Goal: Information Seeking & Learning: Learn about a topic

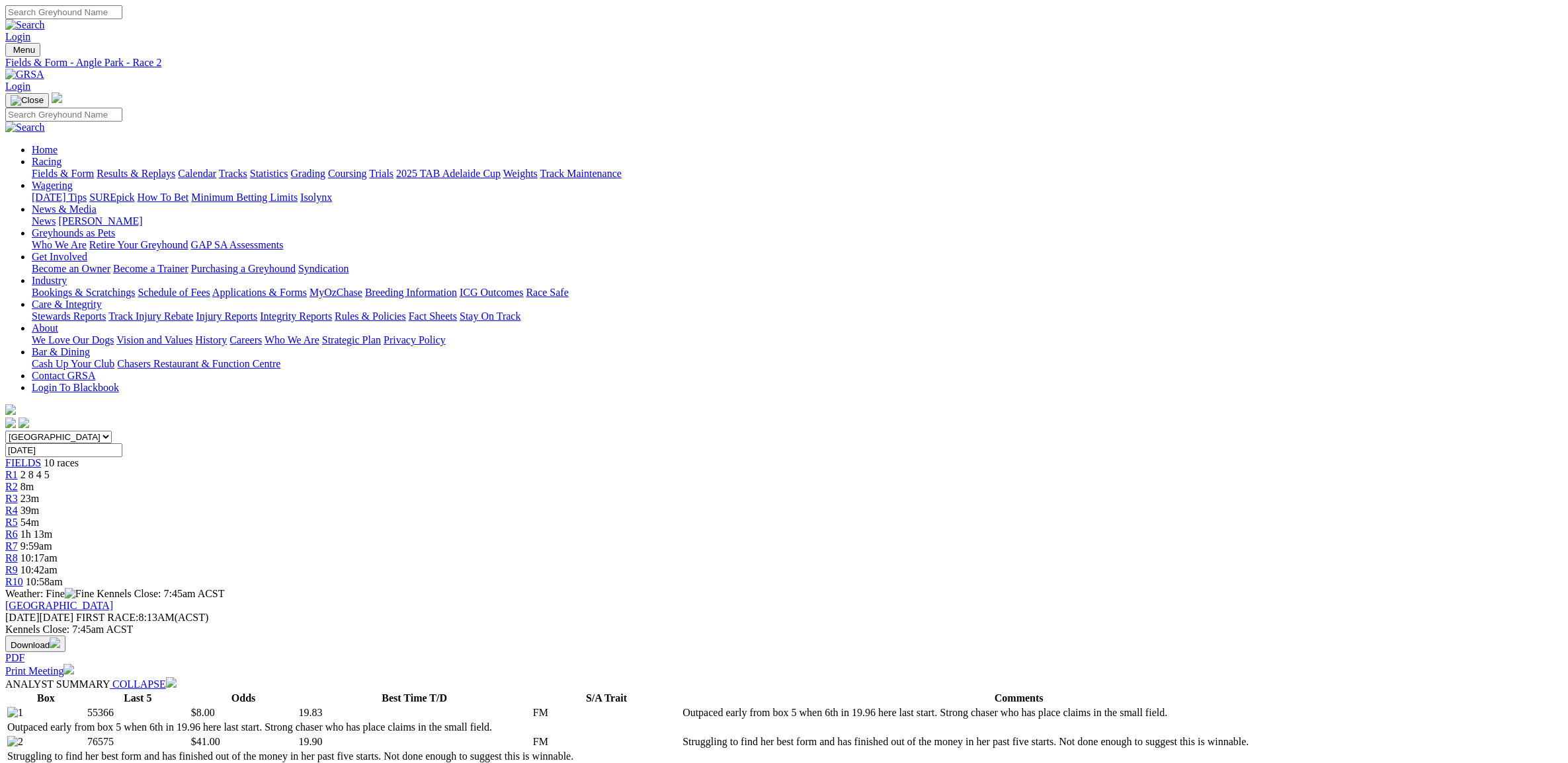
click at [112, 431] on select "South Australia New South Wales Northern Territory Queensland Tasmania Victoria…" at bounding box center [58, 436] width 106 height 12
select select "QLD"
click at [112, 431] on select "South Australia New South Wales Northern Territory Queensland Tasmania Victoria…" at bounding box center [58, 436] width 106 height 12
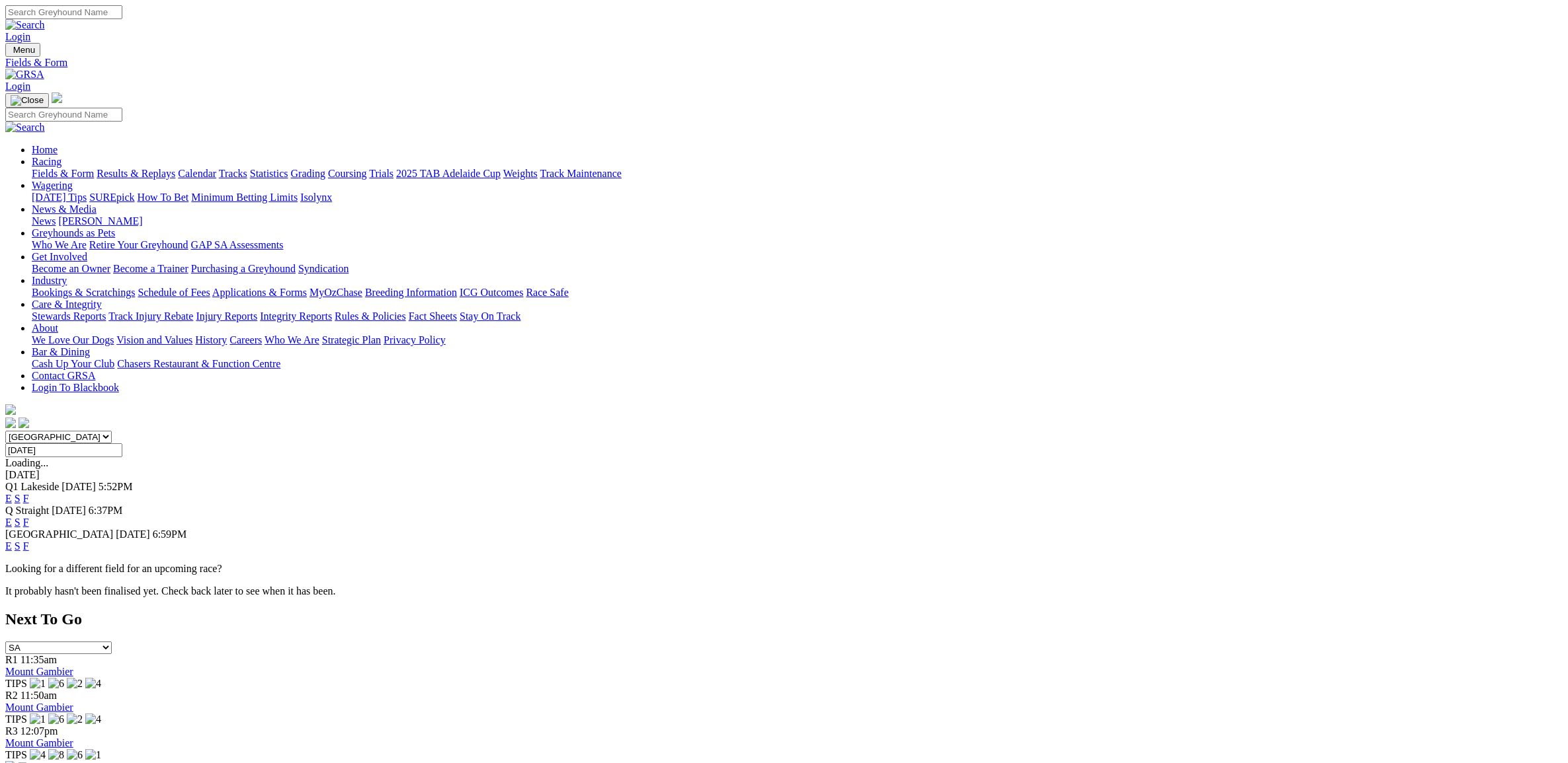
click at [12, 493] on link "E" at bounding box center [9, 499] width 6 height 11
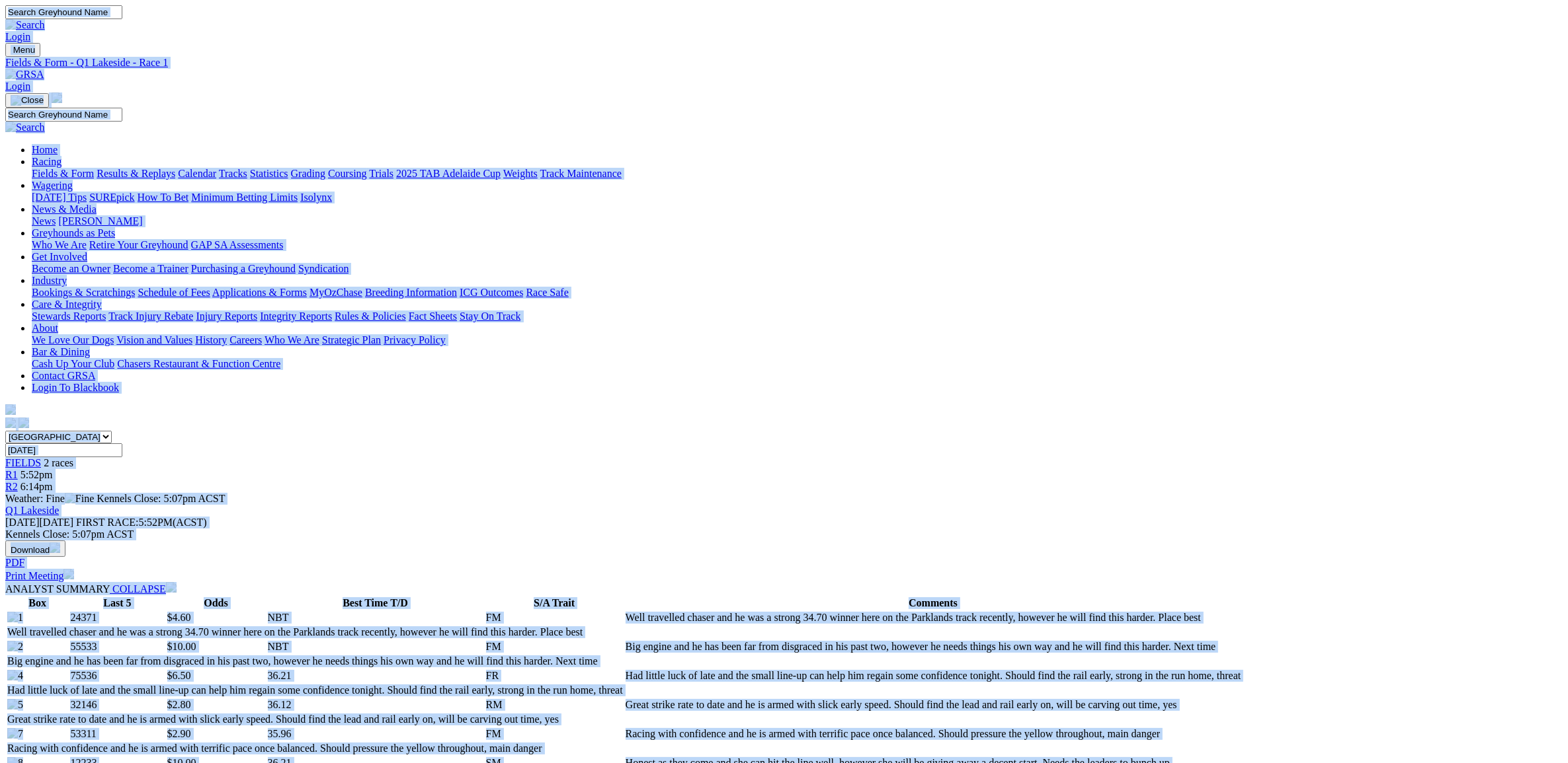
click at [45, 69] on img at bounding box center [25, 75] width 39 height 12
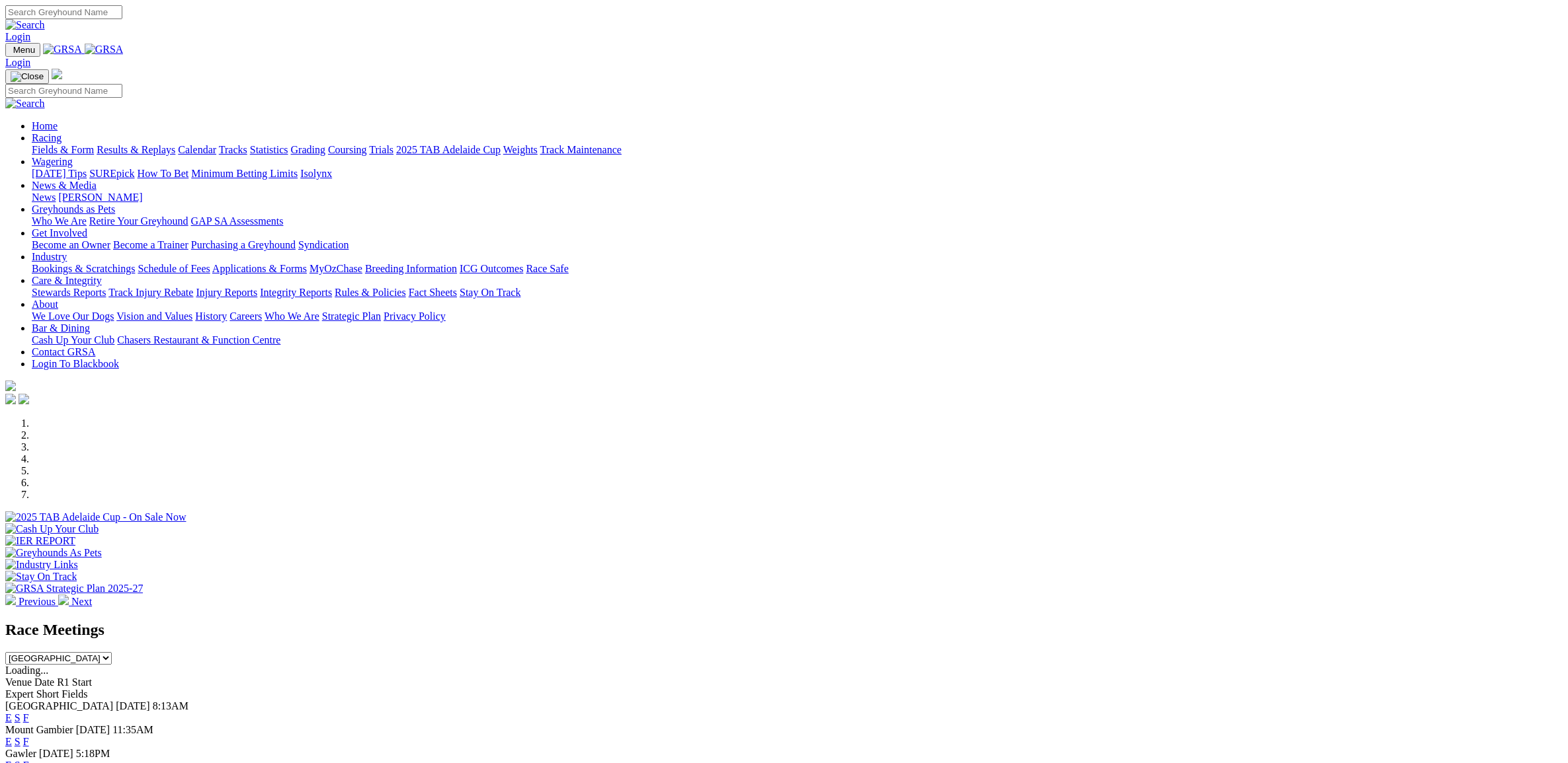
select select "QLD"
click at [112, 653] on select "South Australia New South Wales Northern Territory Queensland Tasmania Victoria…" at bounding box center [58, 658] width 106 height 12
select select "QLD"
click at [112, 653] on select "South Australia New South Wales Northern Territory Queensland Tasmania Victoria…" at bounding box center [58, 658] width 106 height 12
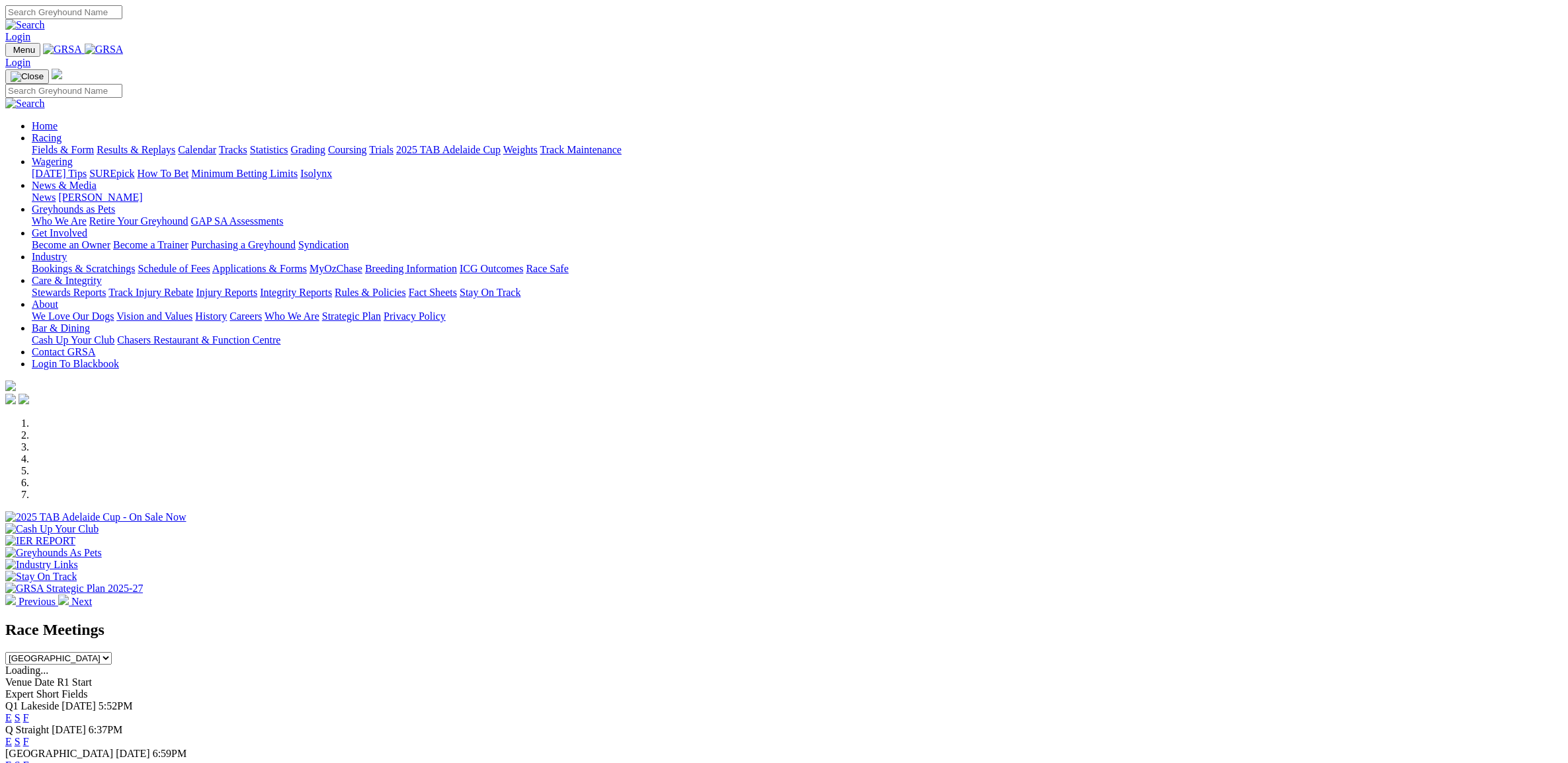
click at [12, 760] on link "E" at bounding box center [9, 765] width 6 height 11
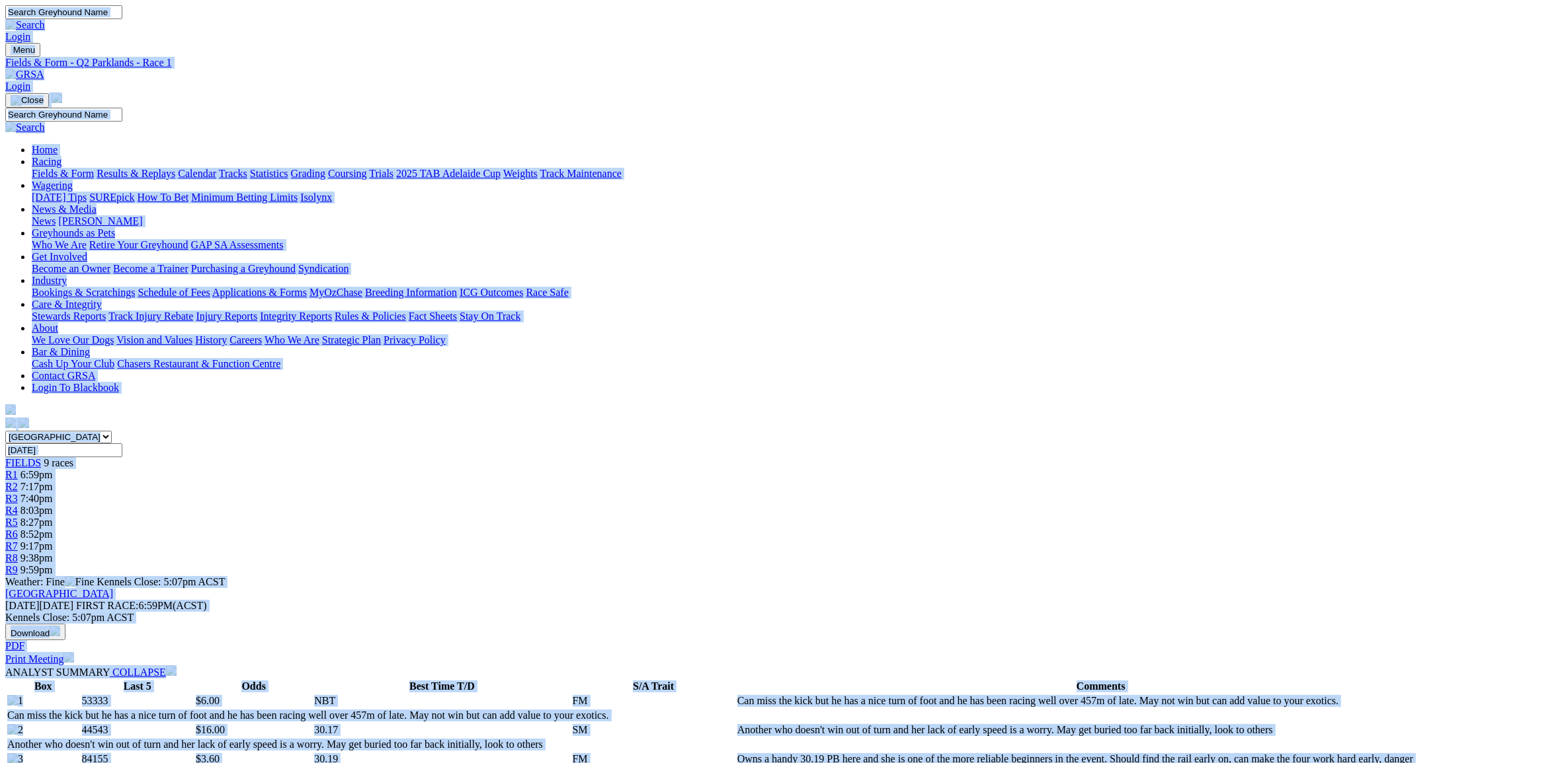
click at [668, 493] on div "R3 7:40pm" at bounding box center [784, 499] width 1557 height 12
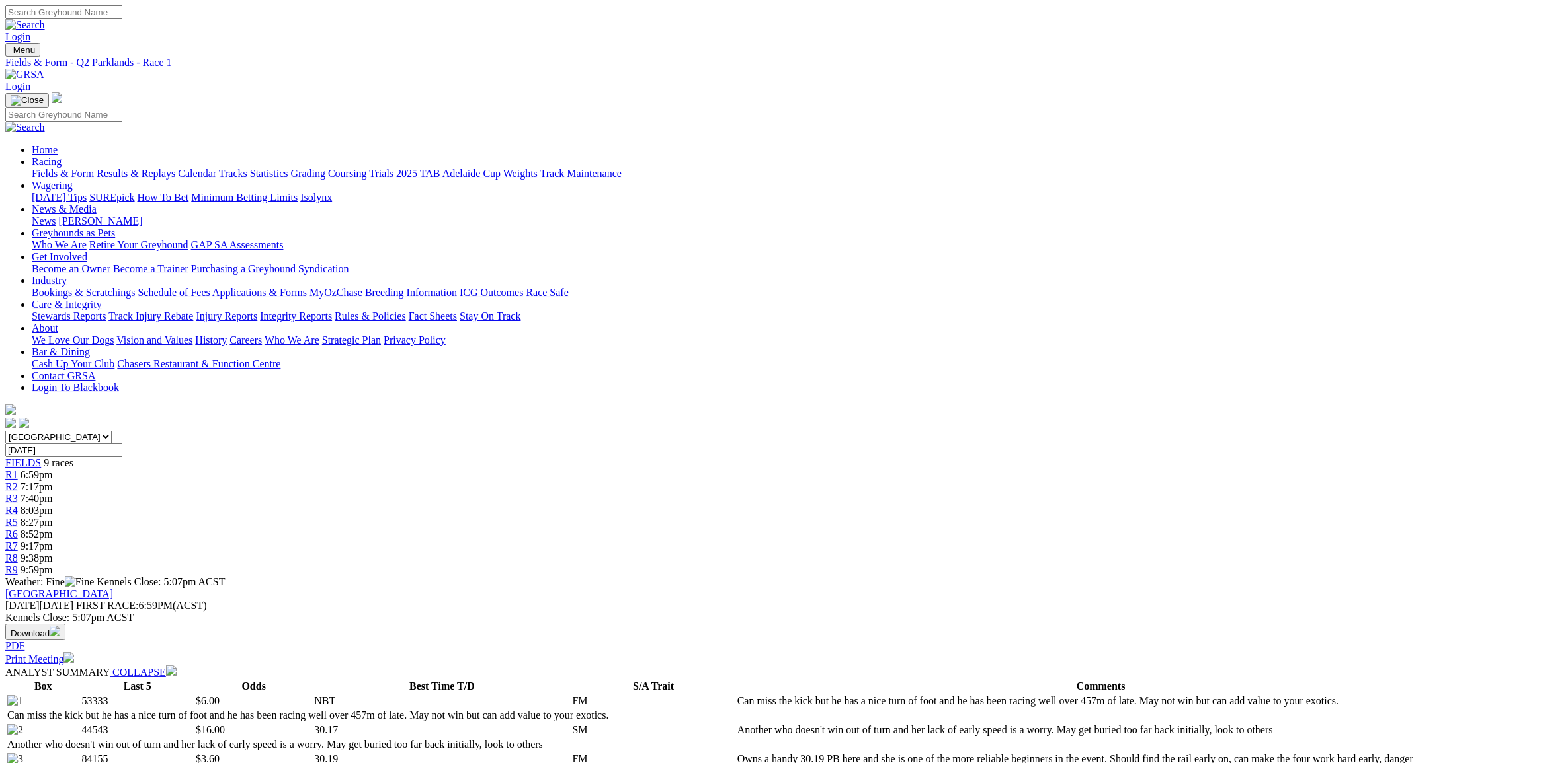
click at [53, 493] on span "7:40pm" at bounding box center [37, 499] width 32 height 11
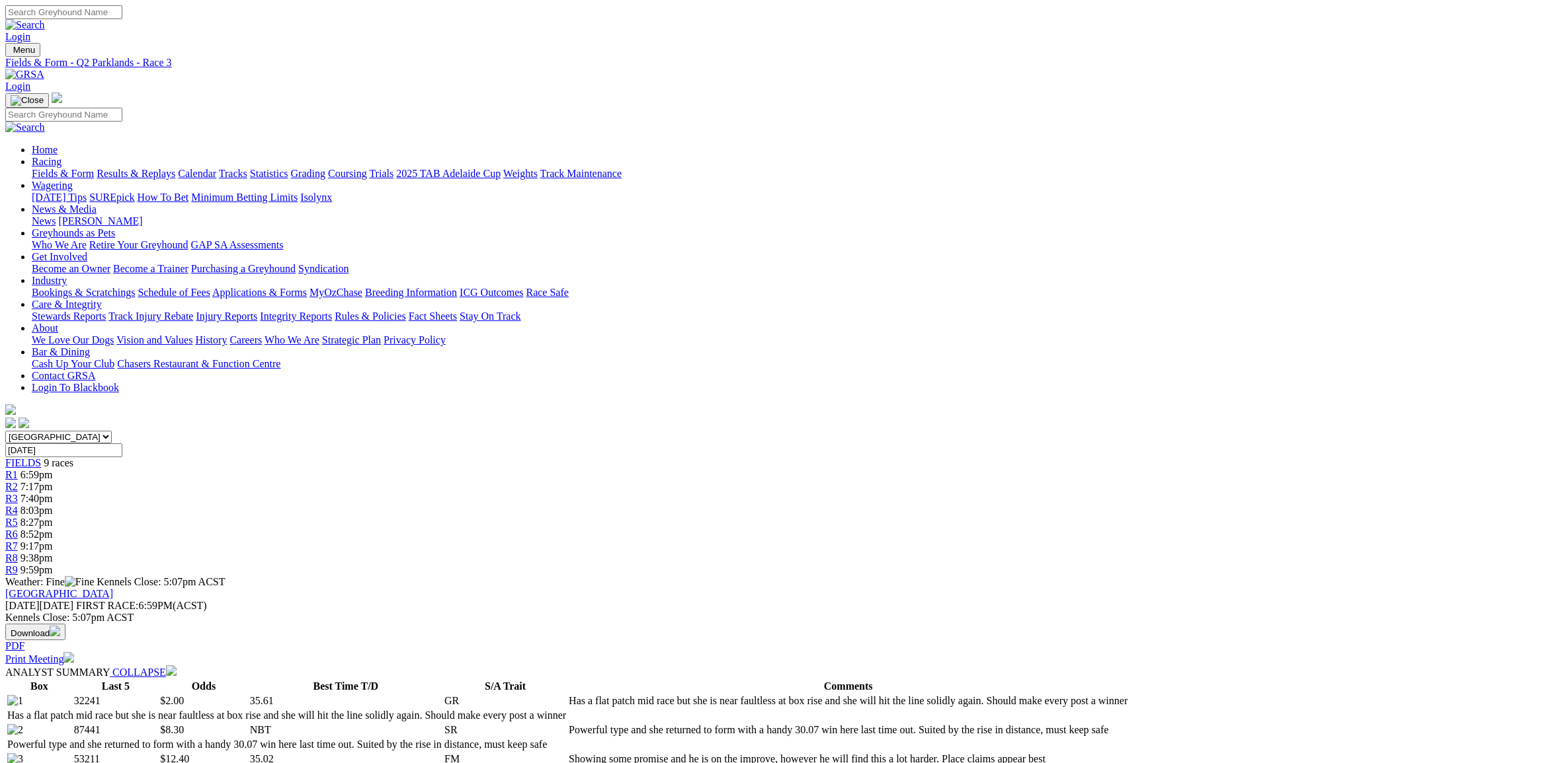
scroll to position [68, 0]
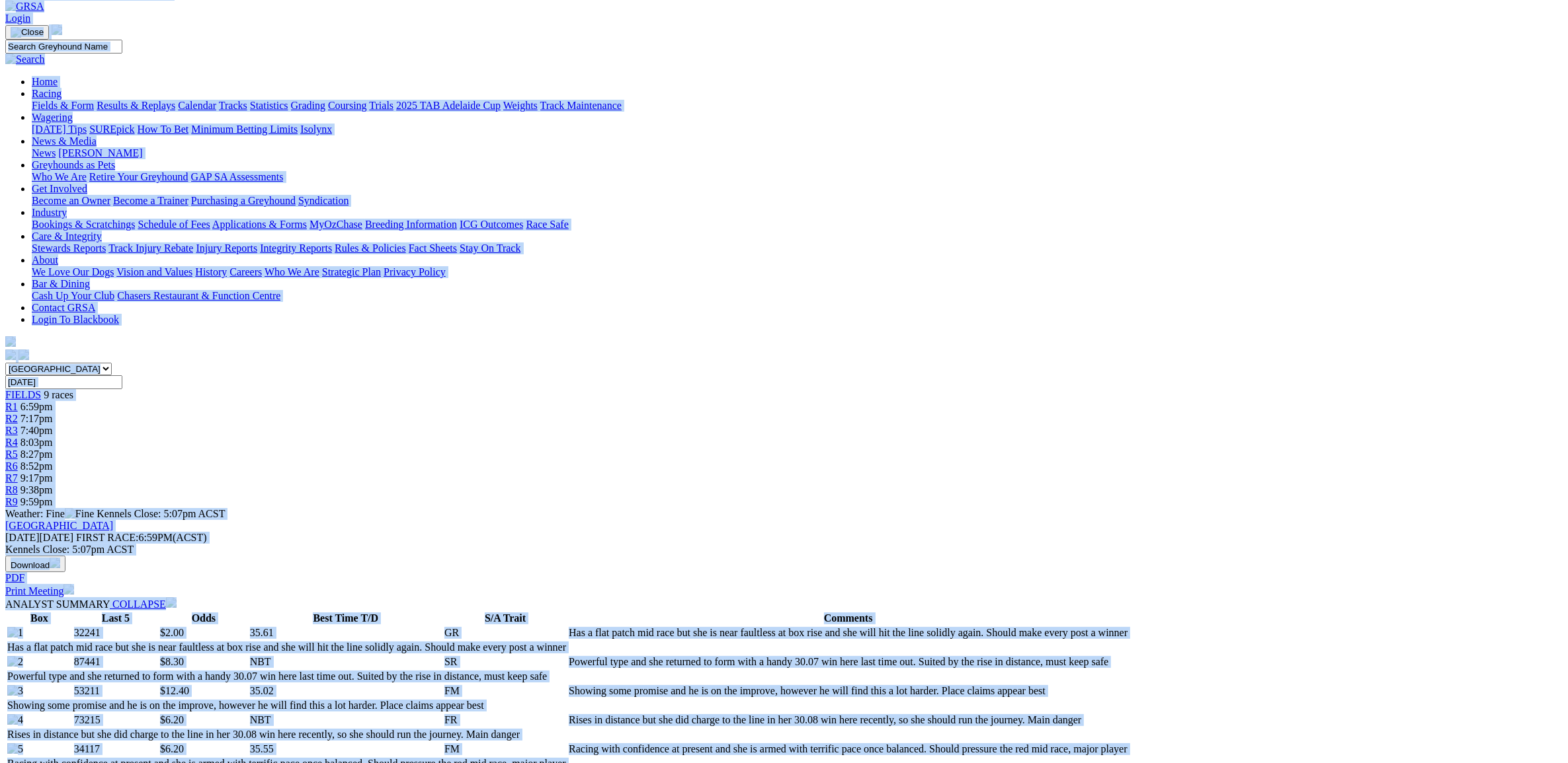
click at [18, 437] on link "R4" at bounding box center [11, 443] width 12 height 11
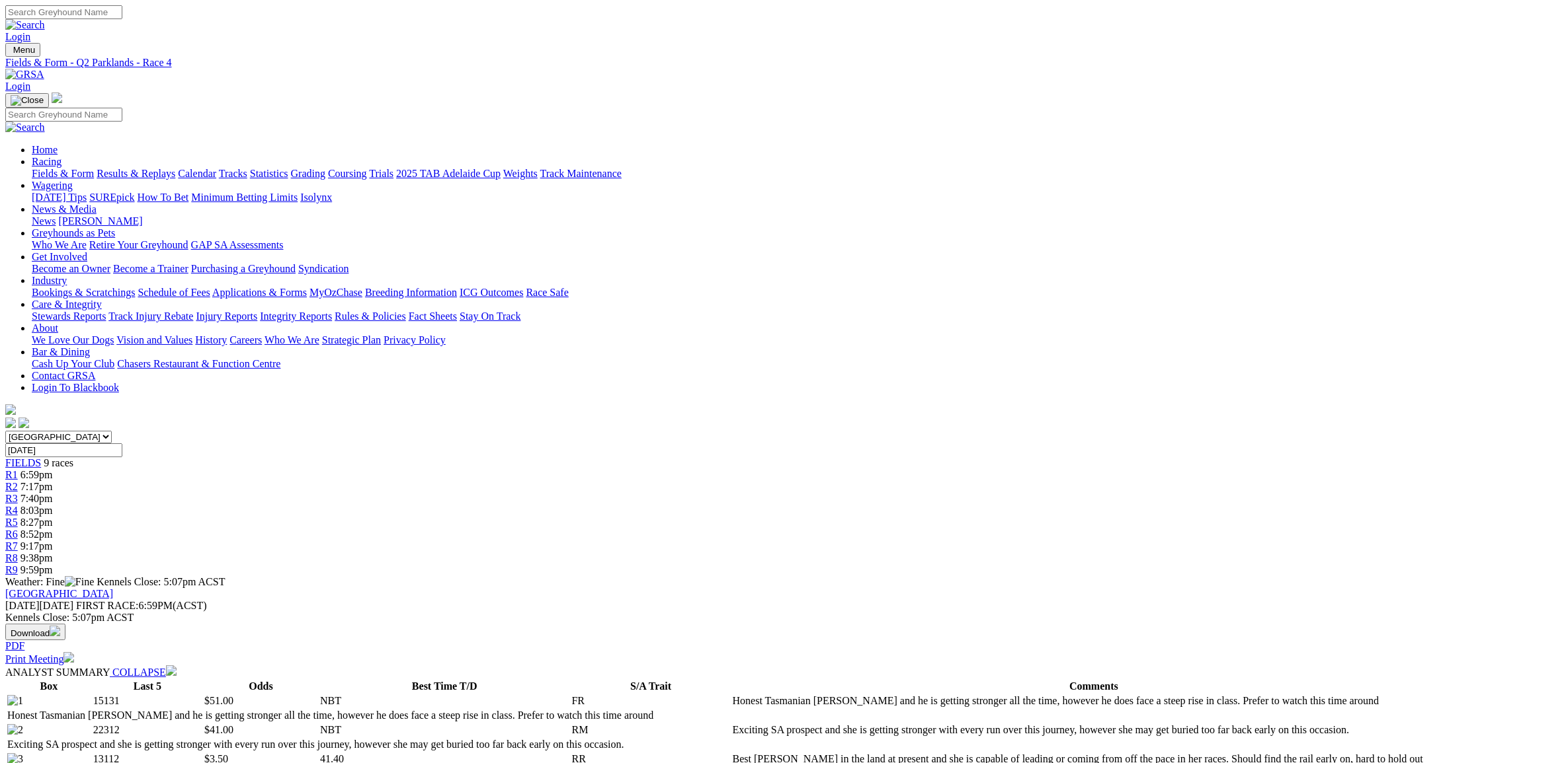
click at [18, 493] on link "R3" at bounding box center [11, 499] width 12 height 11
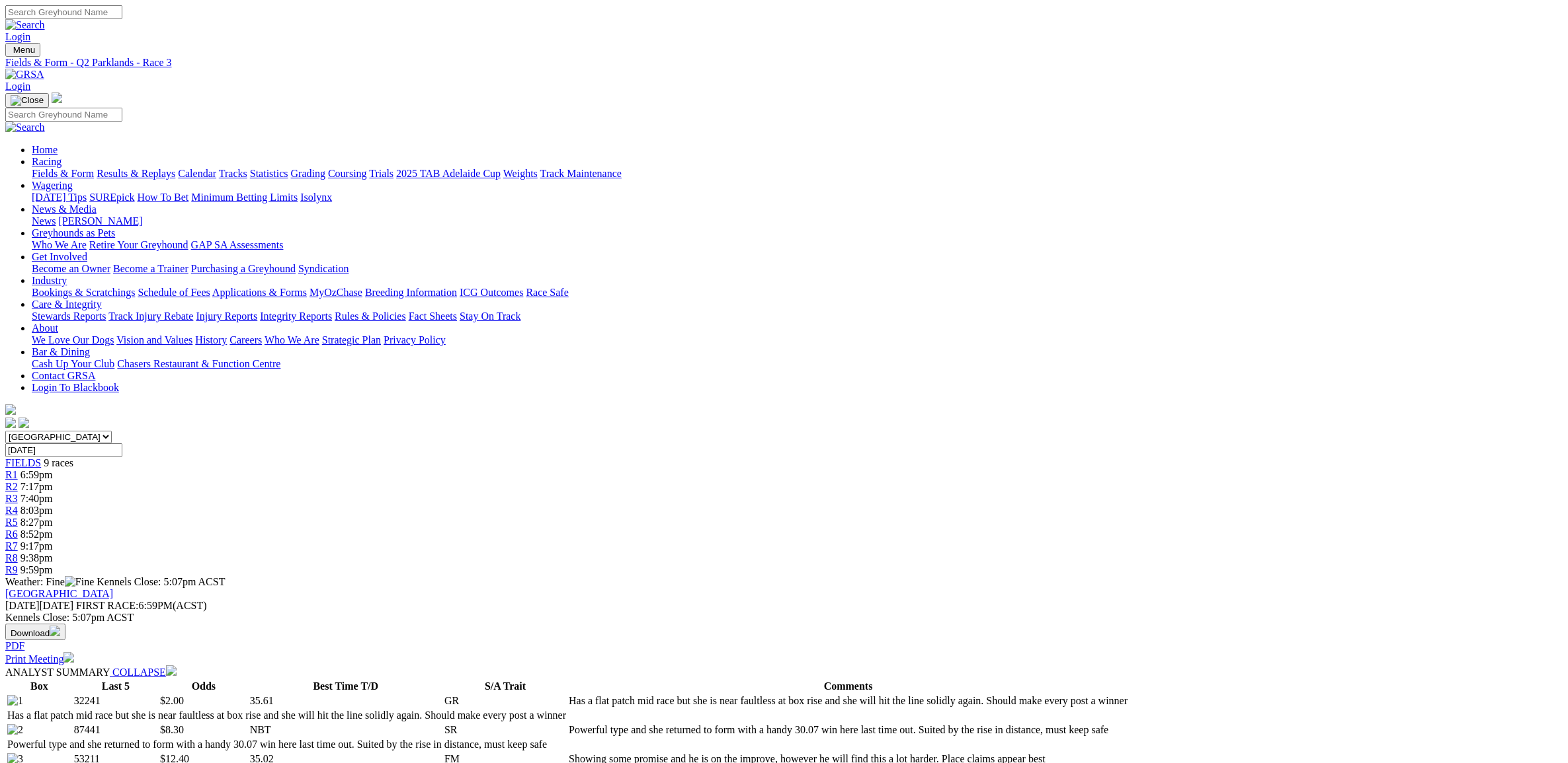
click at [18, 505] on link "R4" at bounding box center [11, 511] width 12 height 11
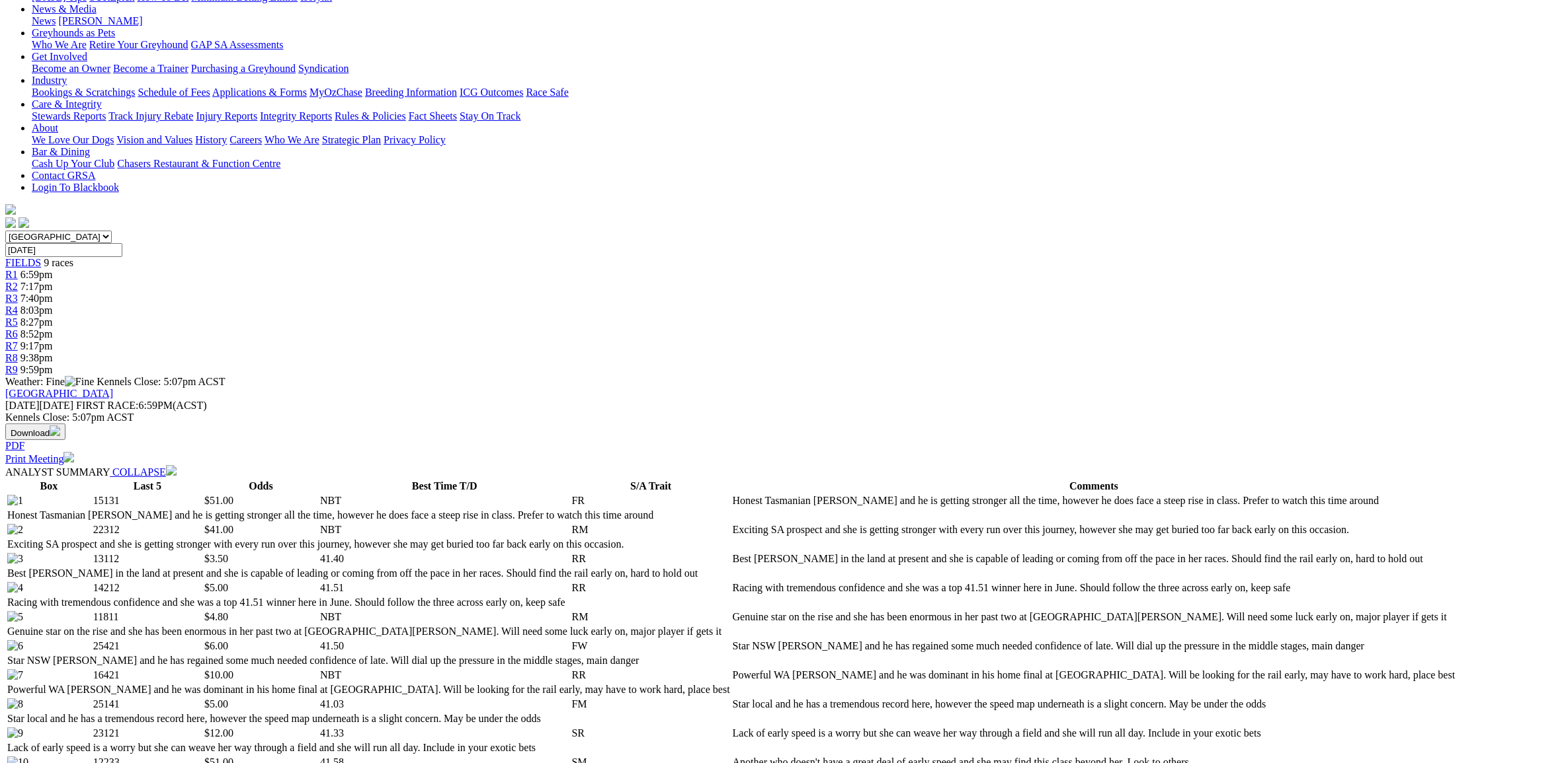
scroll to position [199, 0]
click at [53, 317] on span "8:27pm" at bounding box center [37, 323] width 32 height 11
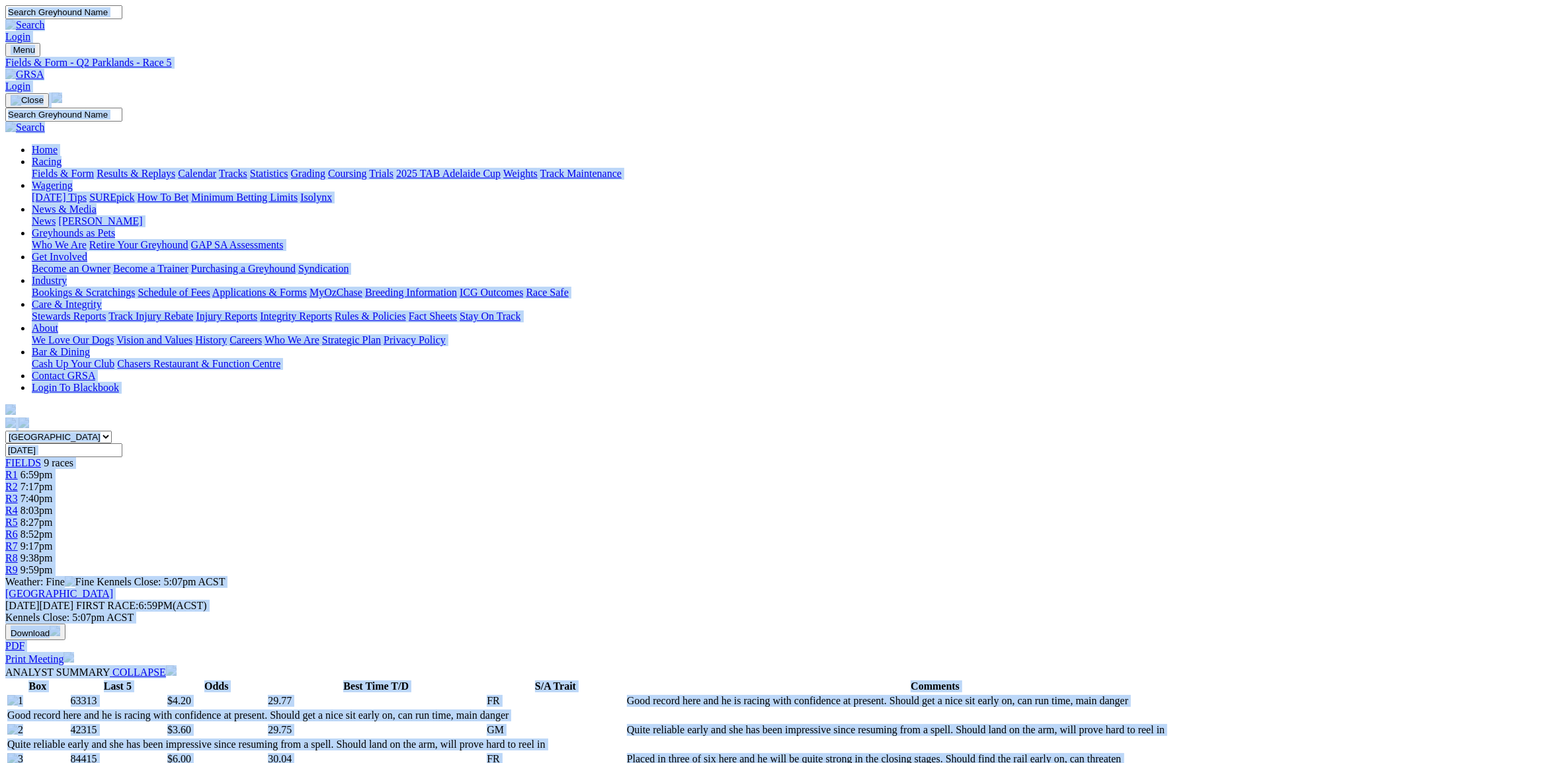
click at [53, 529] on span "8:52pm" at bounding box center [37, 534] width 32 height 11
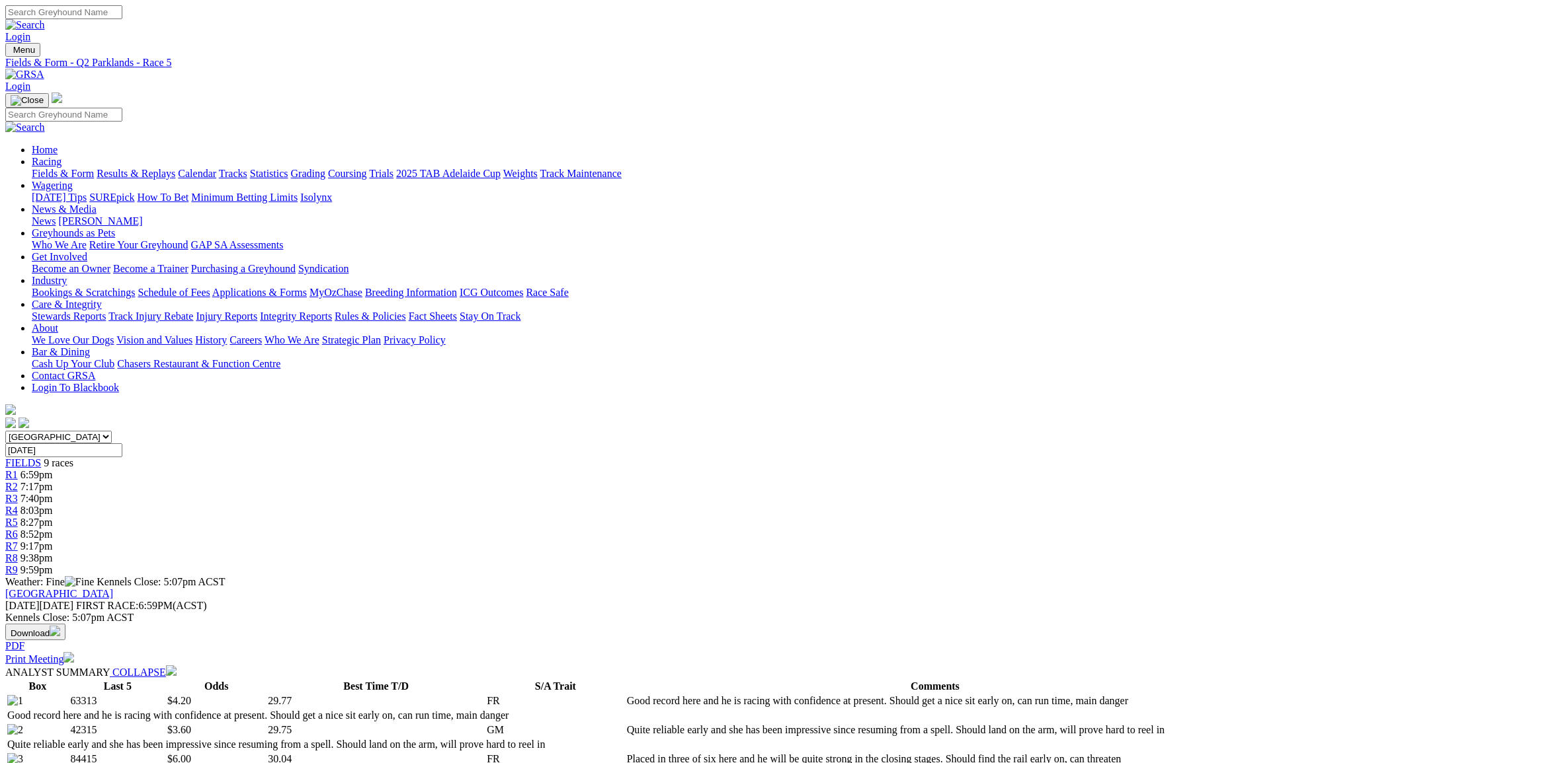
click at [18, 529] on span "R6" at bounding box center [11, 534] width 12 height 11
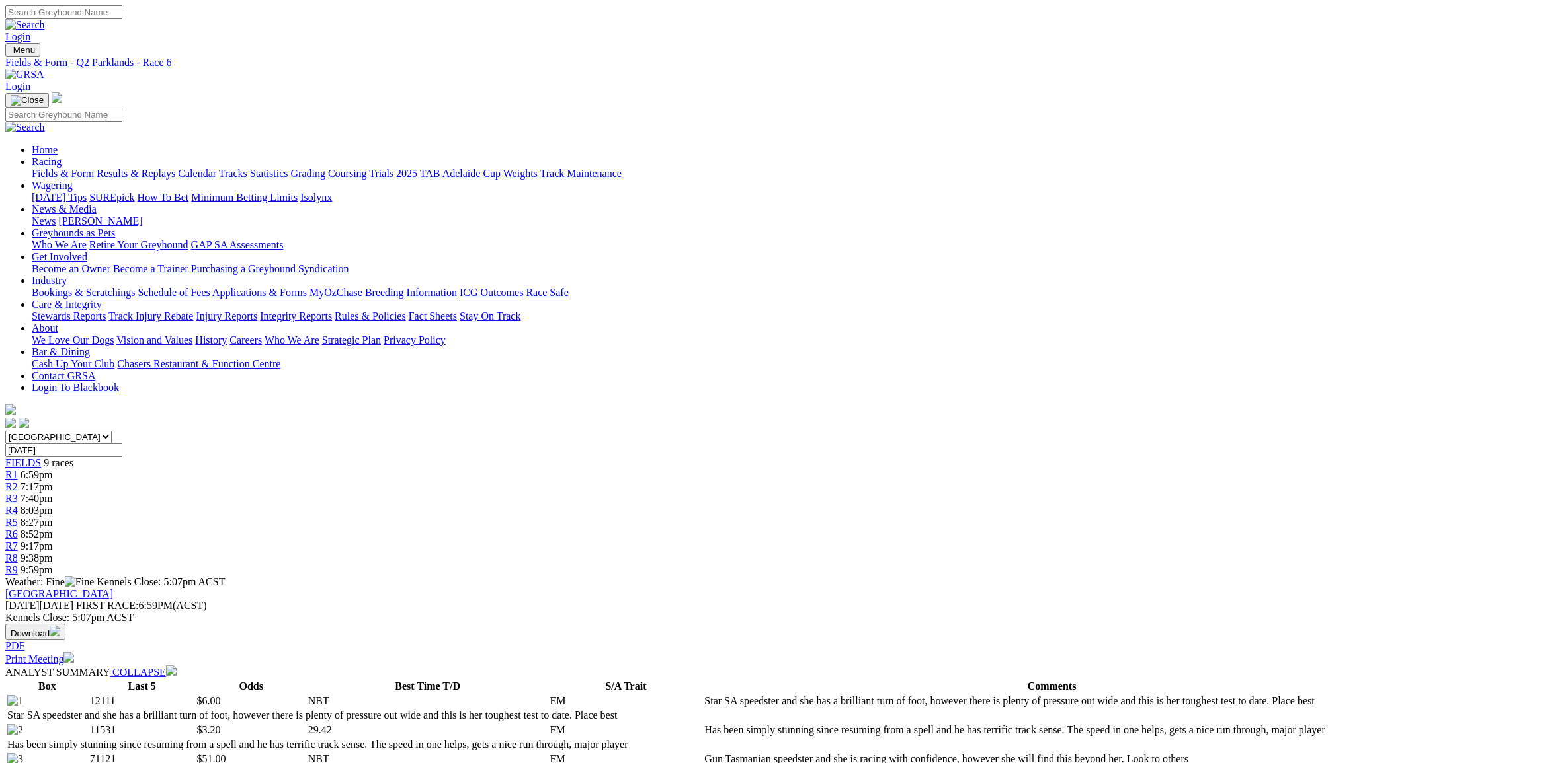
click at [53, 541] on span "9:17pm" at bounding box center [37, 547] width 32 height 11
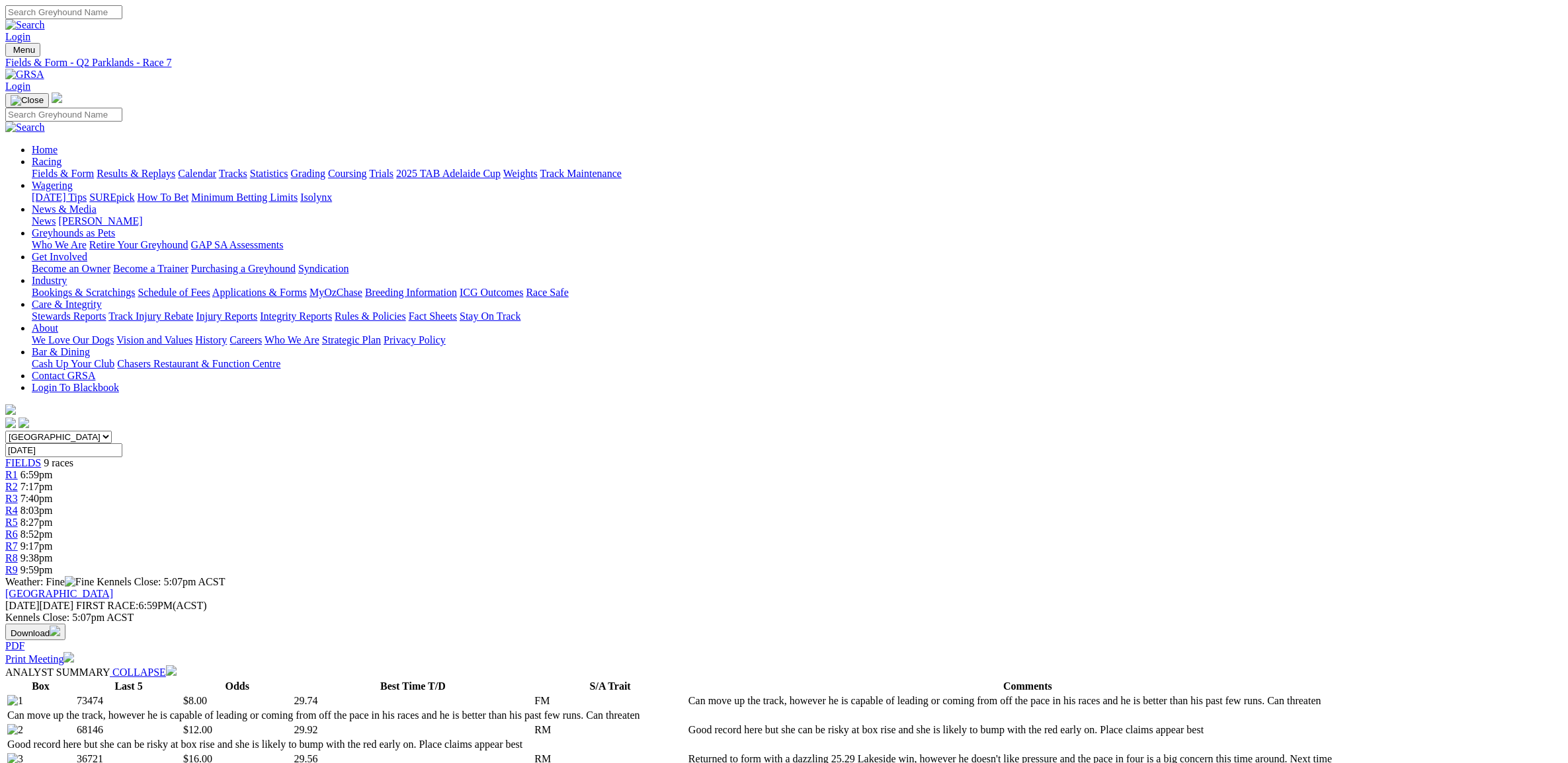
click at [18, 529] on link "R6" at bounding box center [11, 534] width 12 height 11
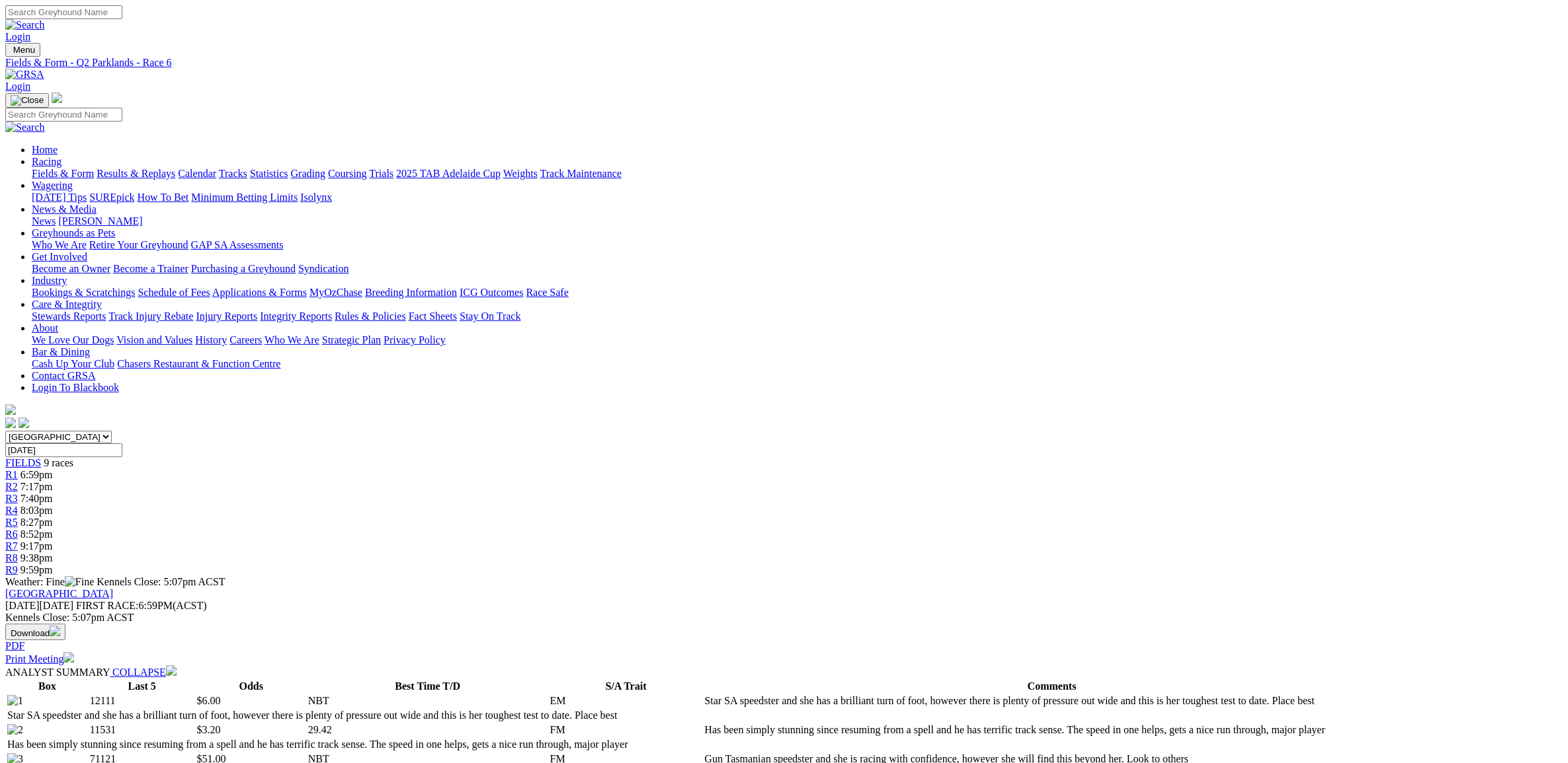
click at [53, 541] on span "9:17pm" at bounding box center [37, 547] width 32 height 11
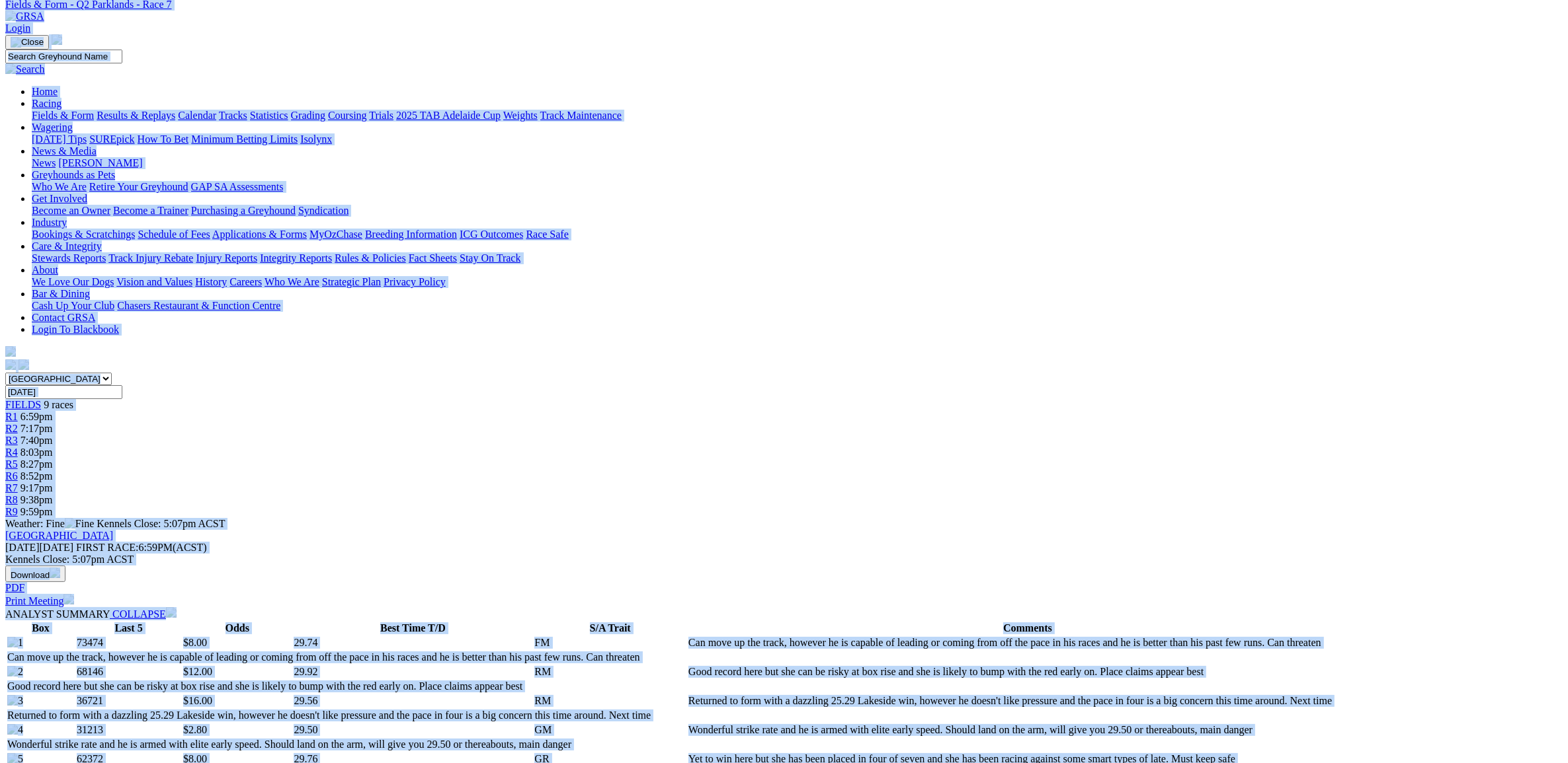
scroll to position [55, 0]
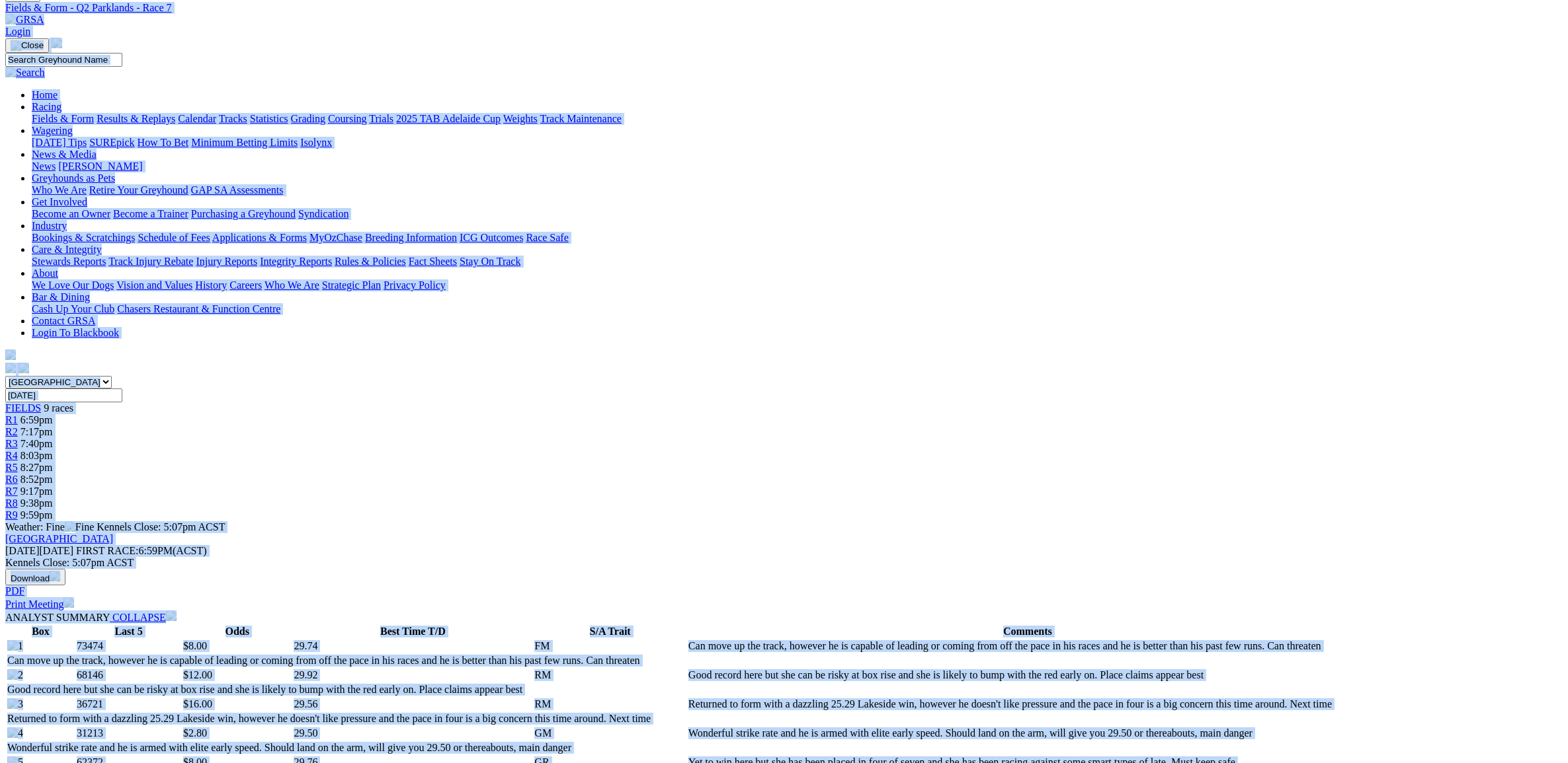
click at [1155, 509] on div "R9 9:59pm" at bounding box center [784, 515] width 1557 height 12
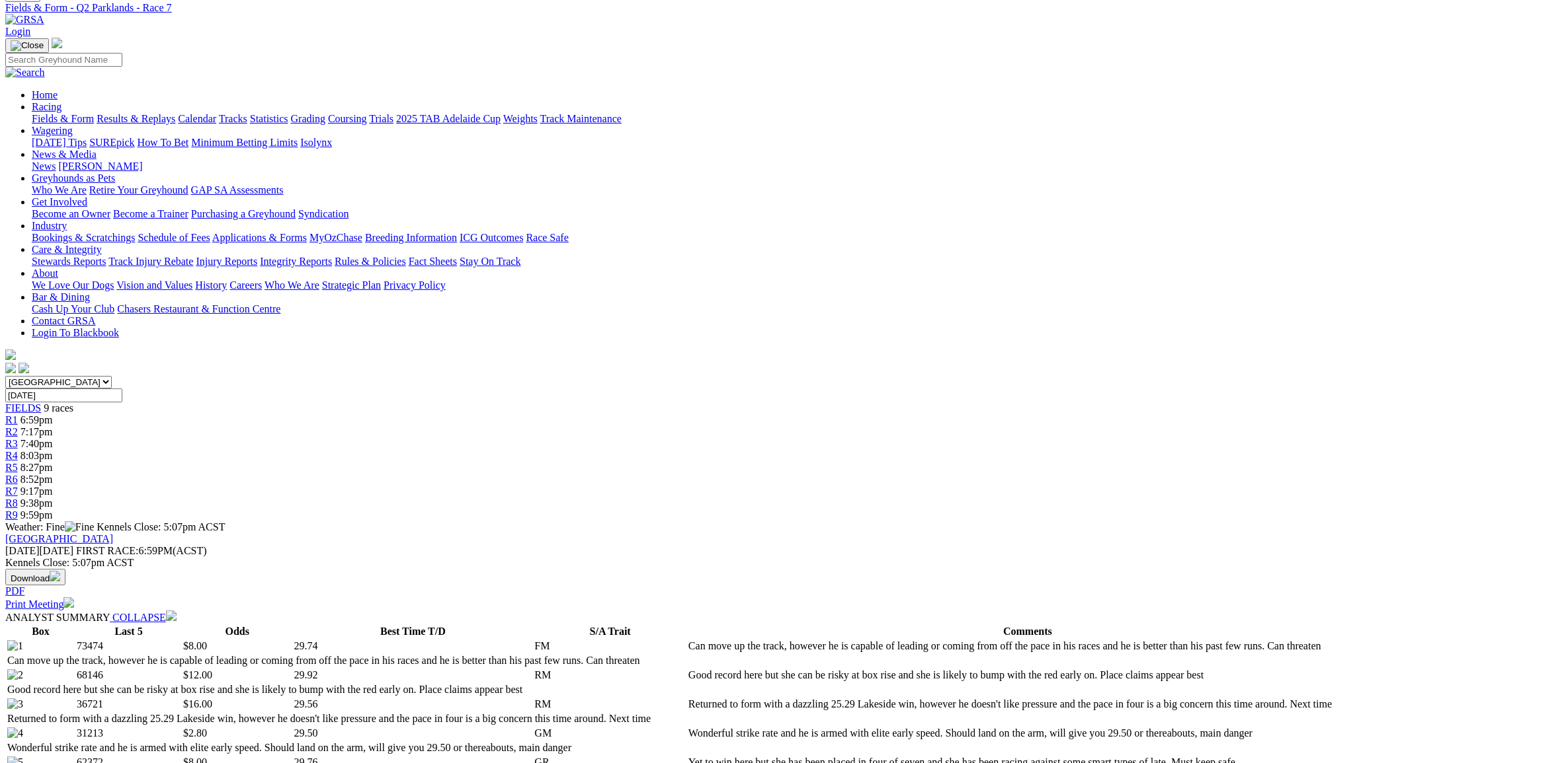
click at [1153, 509] on div "R9 9:59pm" at bounding box center [784, 515] width 1557 height 12
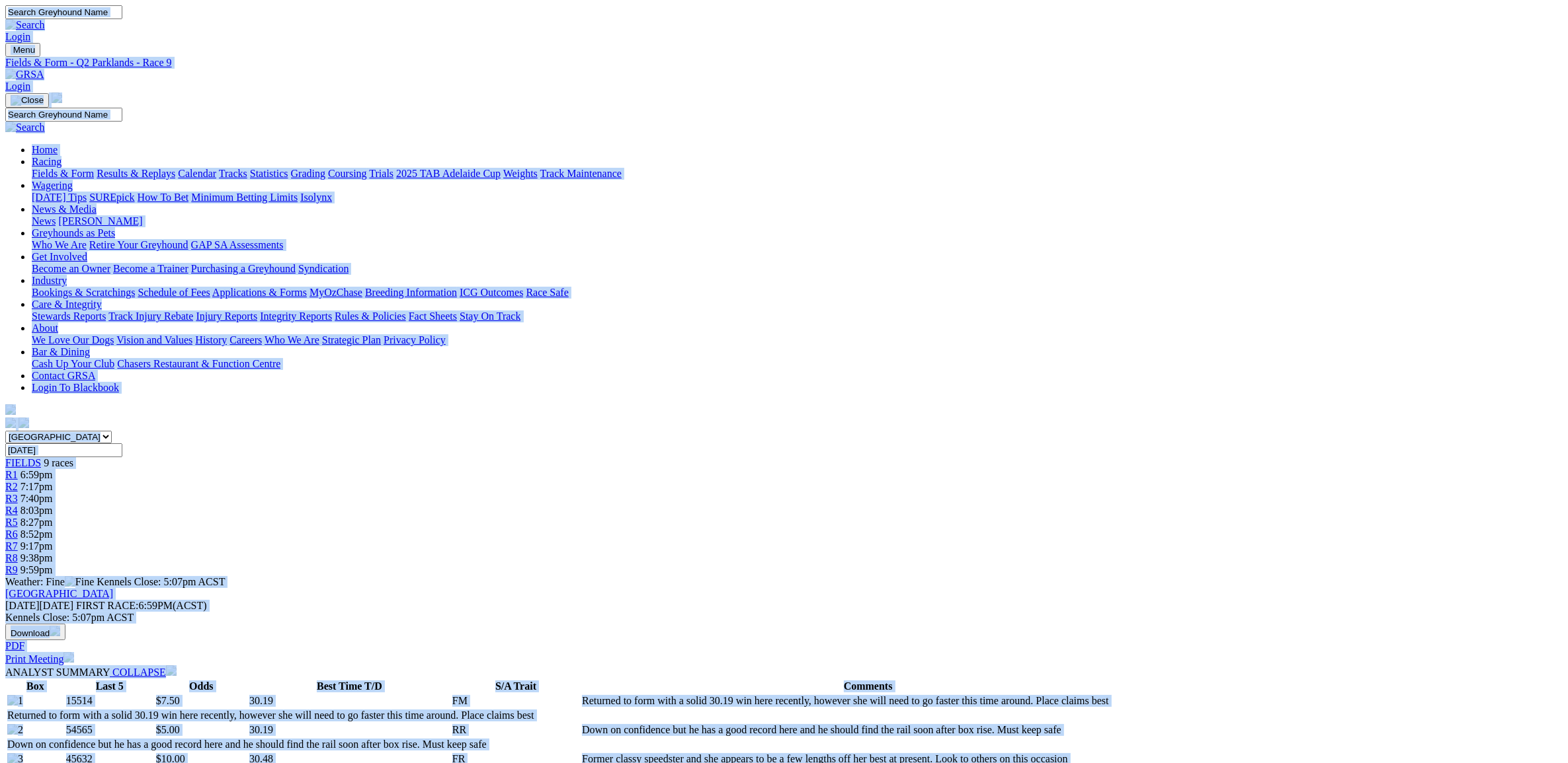
click at [45, 69] on link at bounding box center [25, 75] width 39 height 11
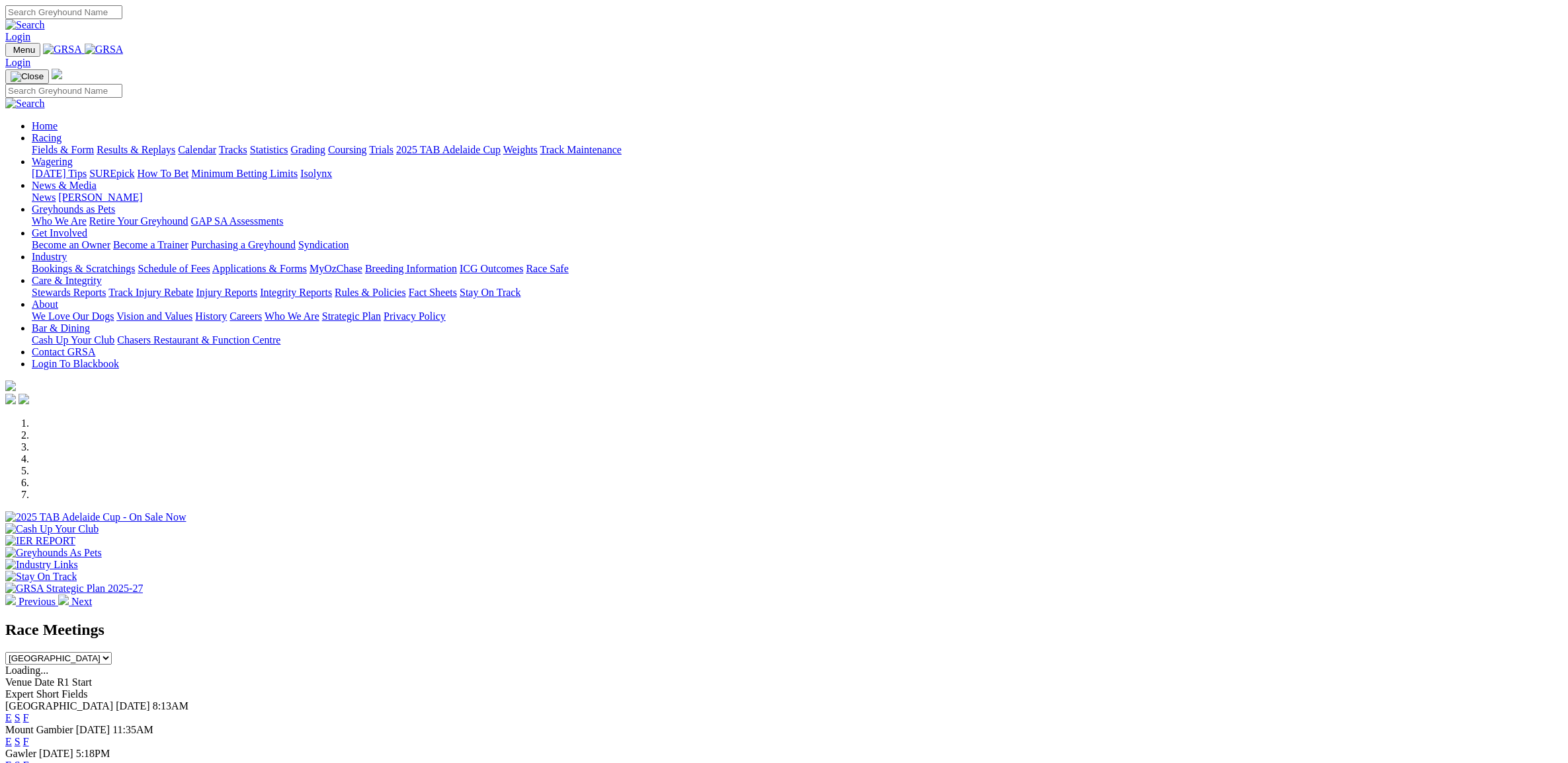
select select "[GEOGRAPHIC_DATA]"
click at [112, 653] on select "South Australia New South Wales Northern Territory Queensland Tasmania Victoria…" at bounding box center [58, 658] width 106 height 12
click at [12, 713] on link "E" at bounding box center [9, 718] width 6 height 11
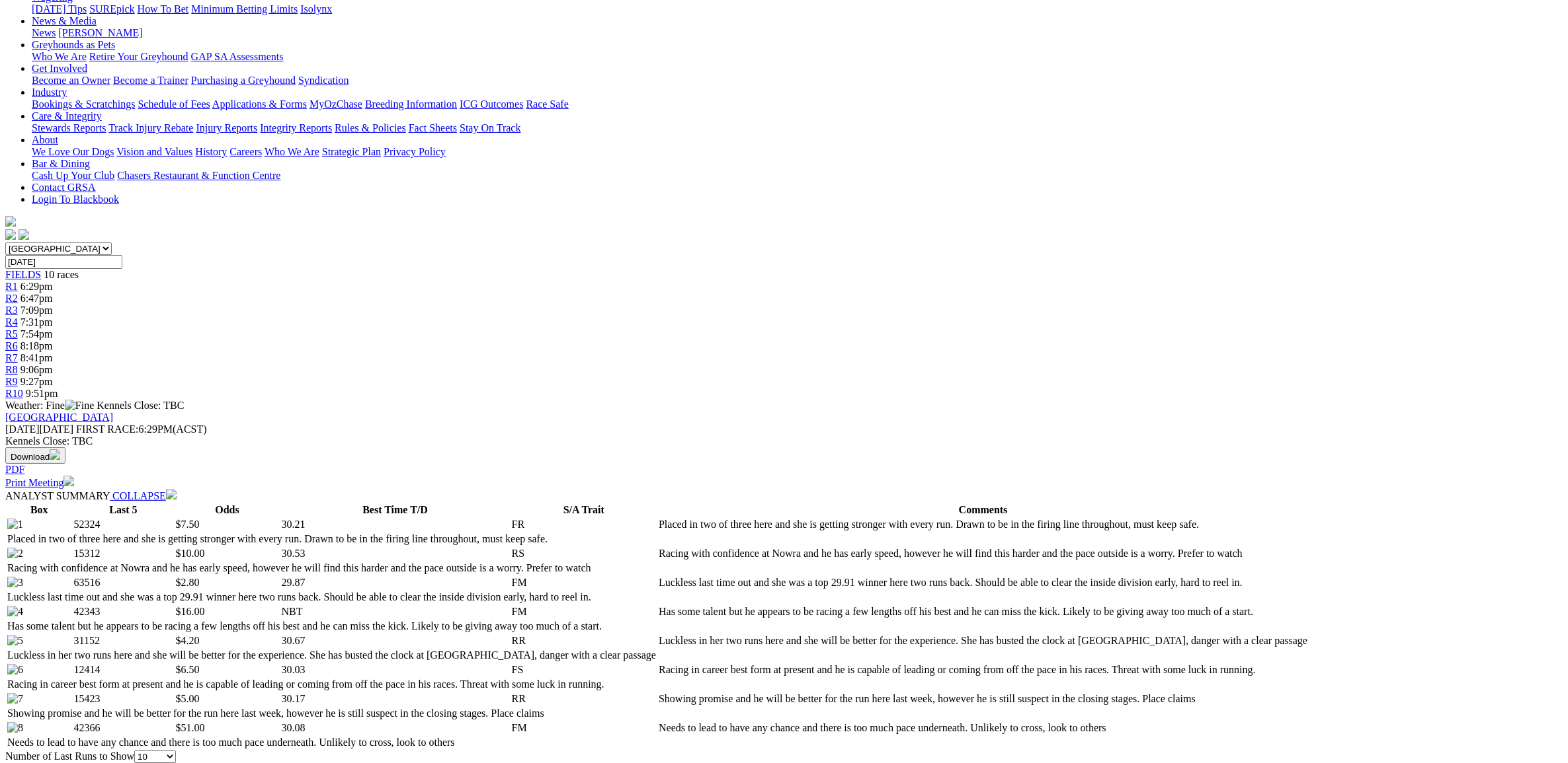
scroll to position [187, 0]
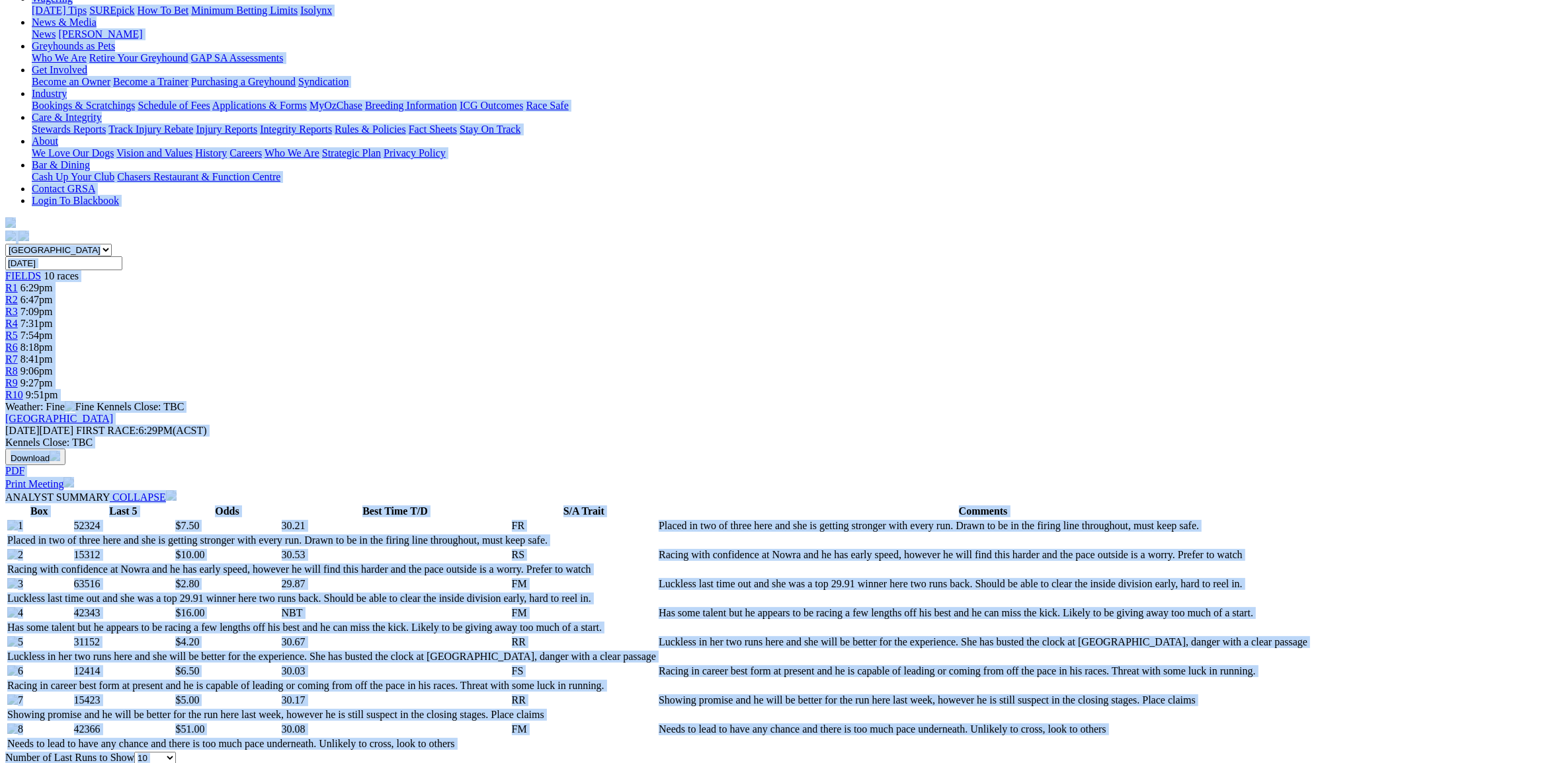
click at [18, 330] on span "R5" at bounding box center [11, 336] width 12 height 11
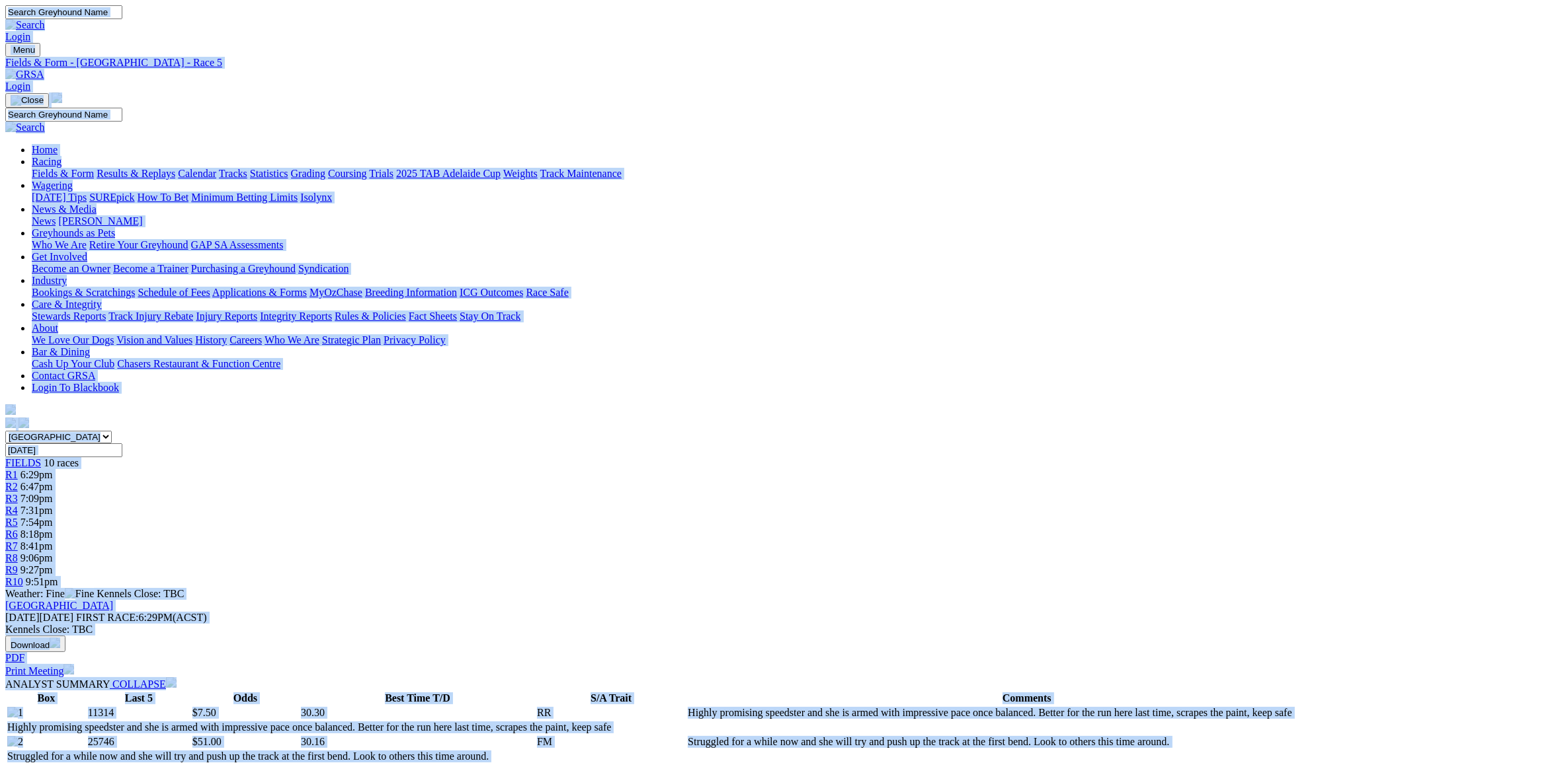
click at [18, 529] on span "R6" at bounding box center [11, 534] width 12 height 11
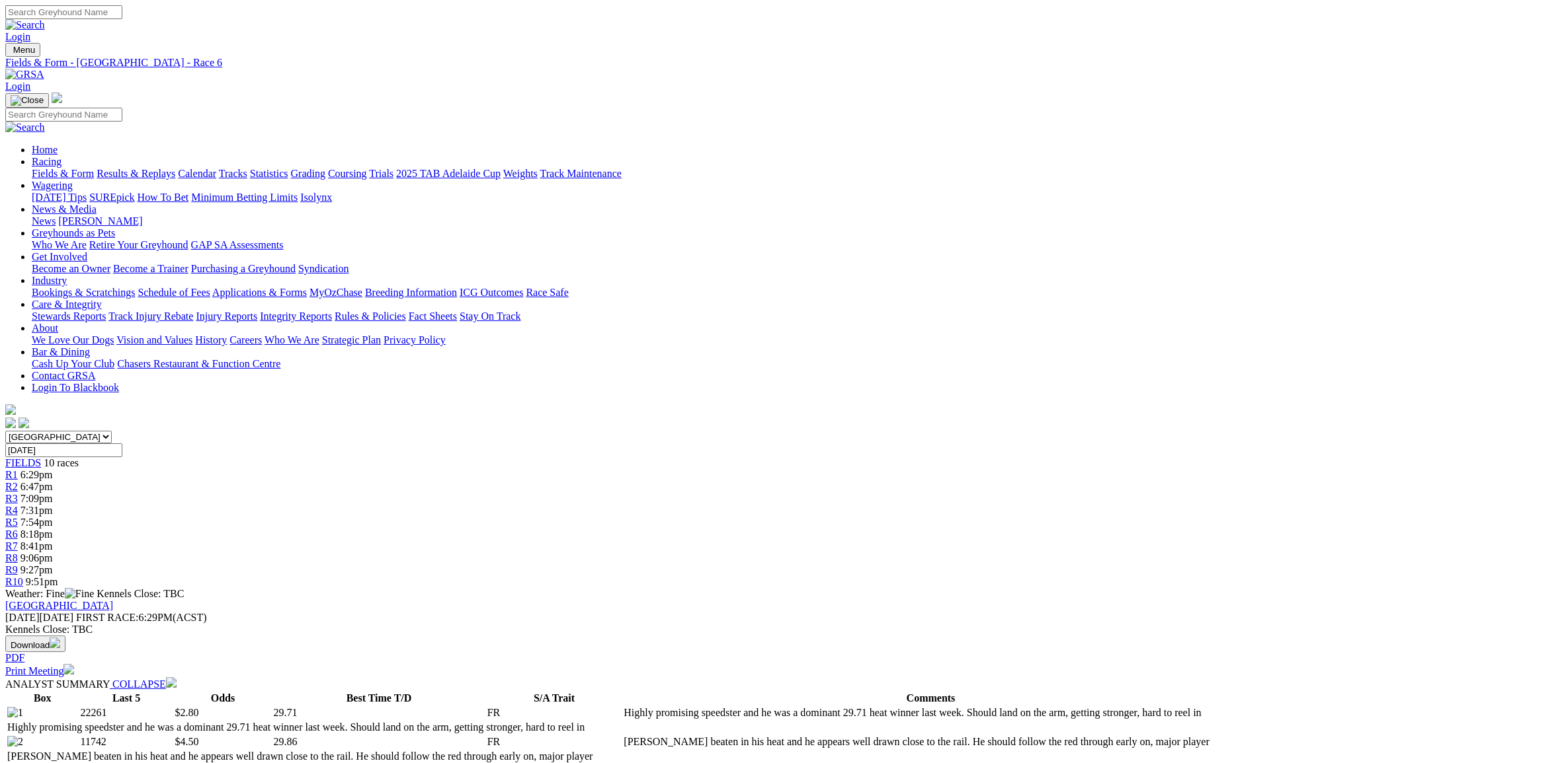
click at [45, 69] on img at bounding box center [25, 75] width 39 height 12
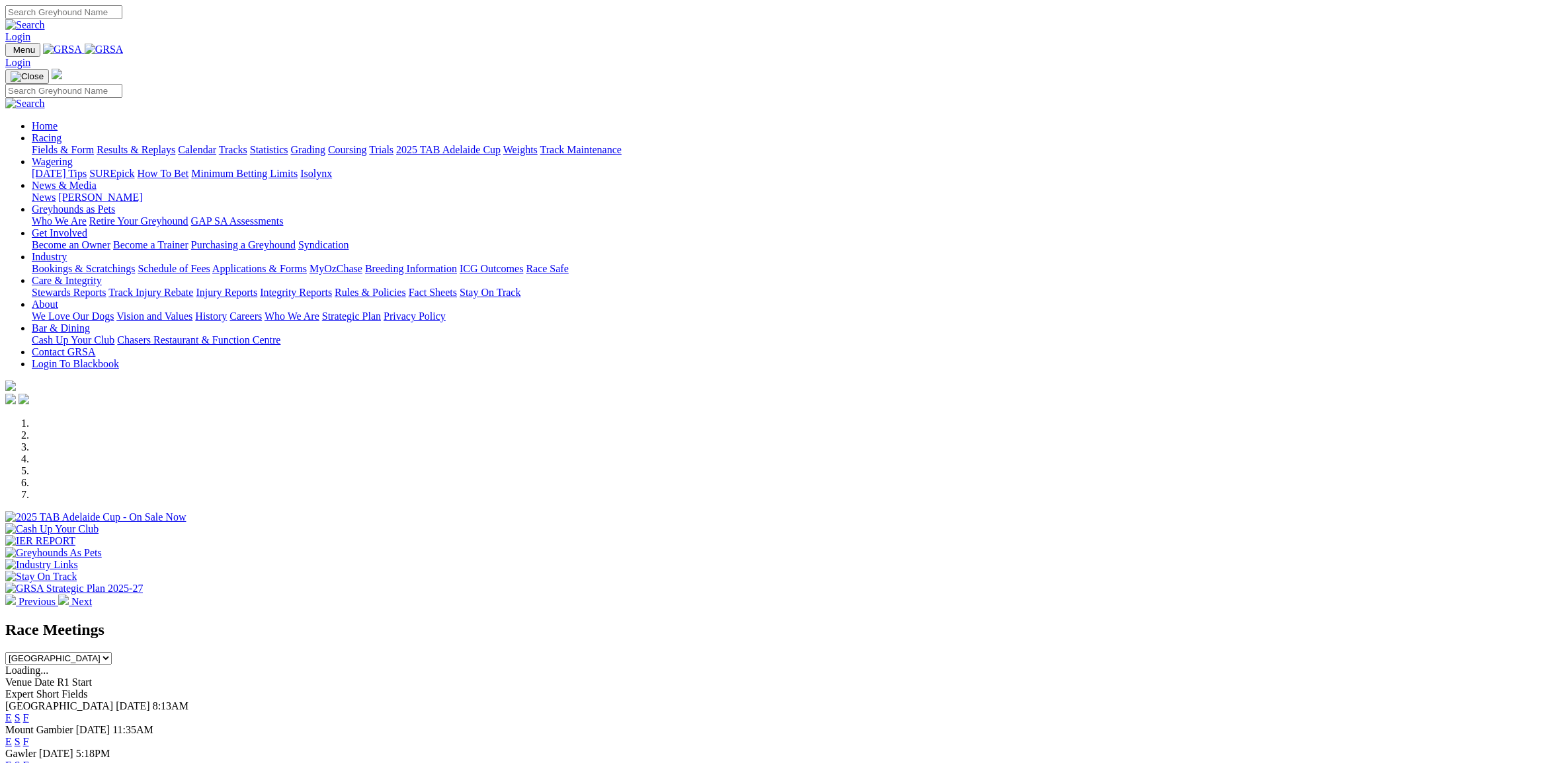
select select "[GEOGRAPHIC_DATA]"
click at [112, 653] on select "[GEOGRAPHIC_DATA] [GEOGRAPHIC_DATA] [GEOGRAPHIC_DATA] [GEOGRAPHIC_DATA] [GEOGRA…" at bounding box center [58, 658] width 106 height 12
click at [12, 736] on link "E" at bounding box center [9, 742] width 6 height 11
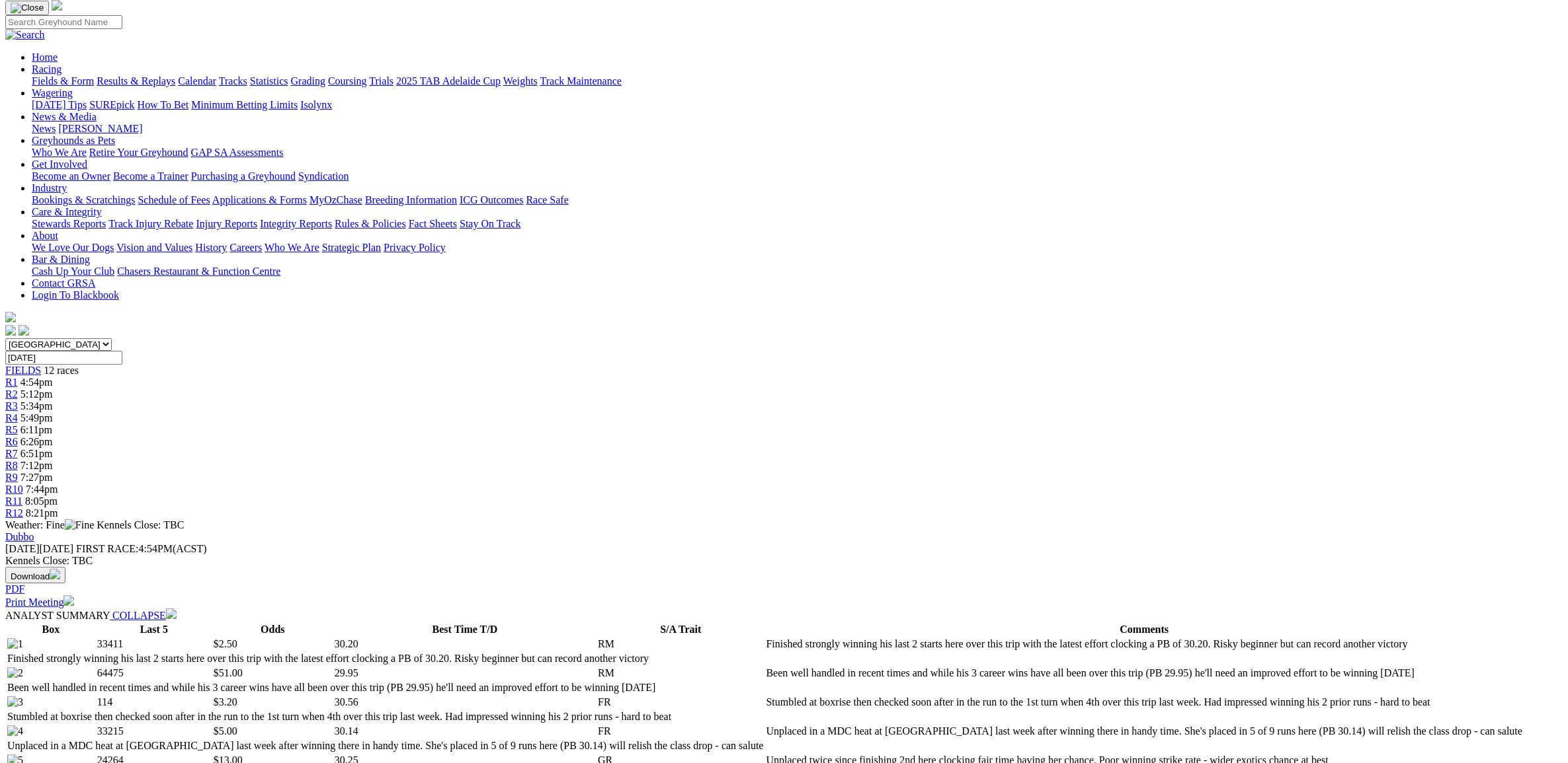
scroll to position [93, 0]
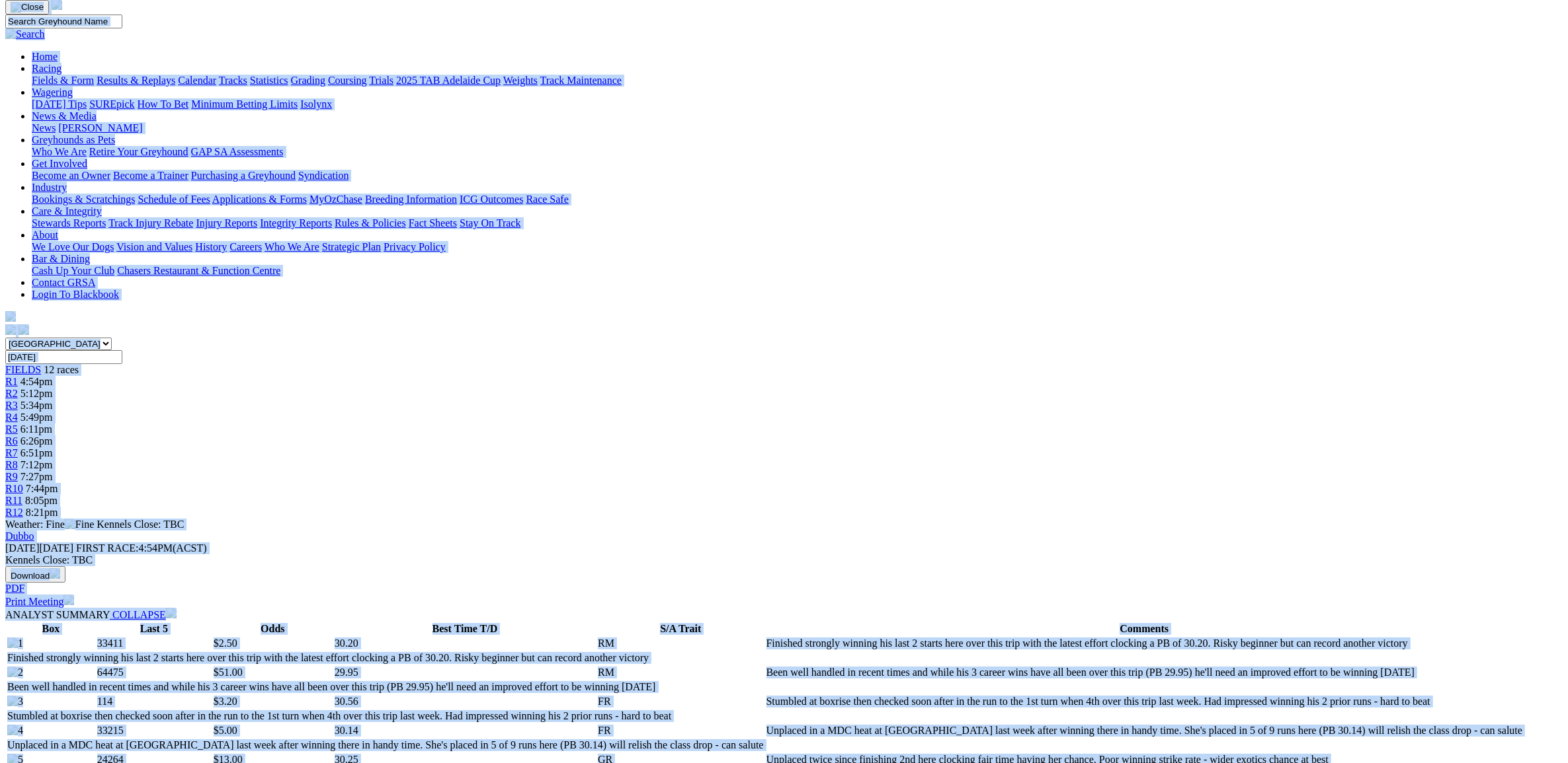
click at [53, 388] on span "5:12pm" at bounding box center [37, 393] width 32 height 11
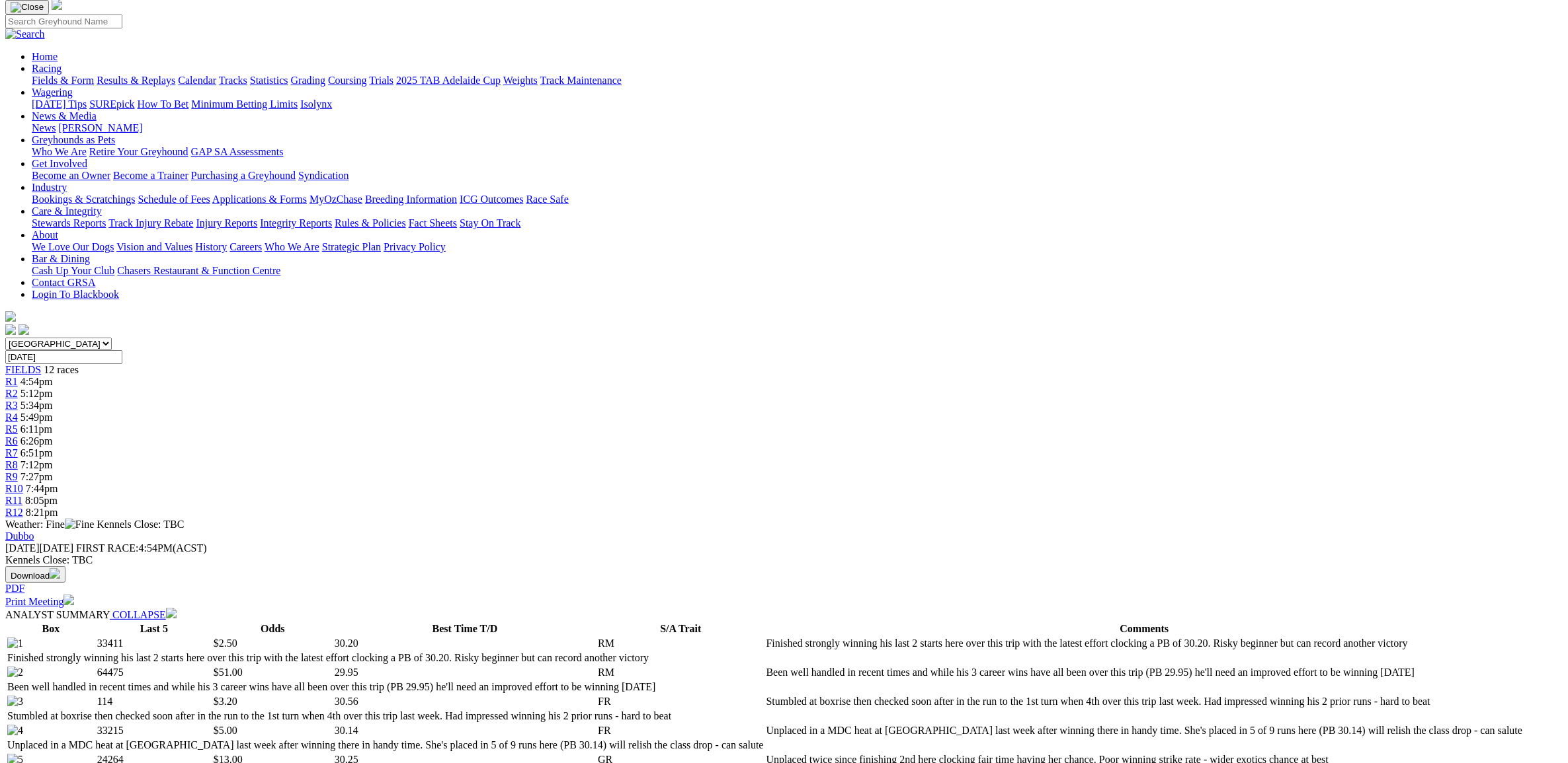
click at [53, 388] on span "5:12pm" at bounding box center [37, 393] width 32 height 11
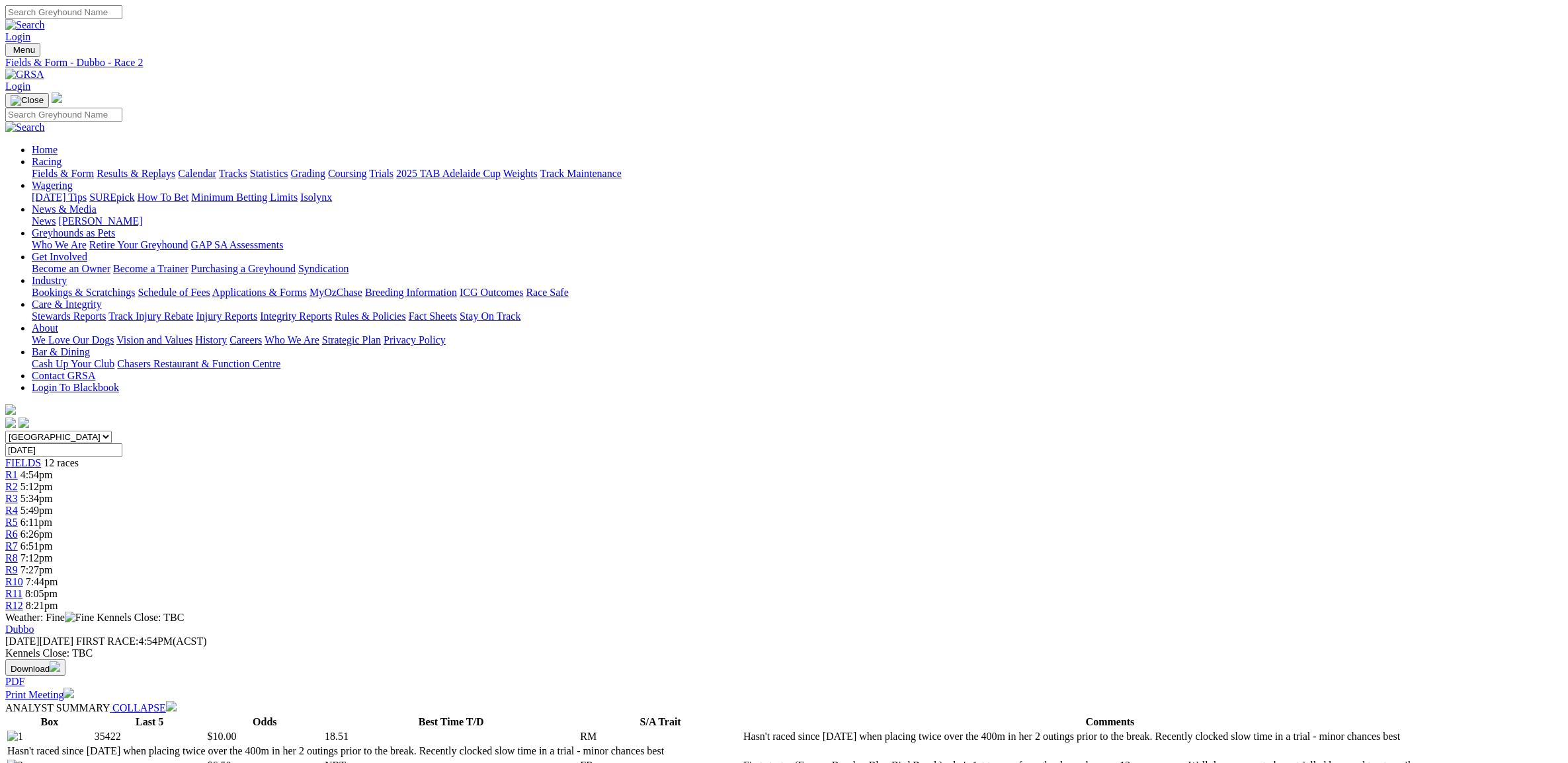
click at [18, 505] on link "R4" at bounding box center [11, 511] width 12 height 11
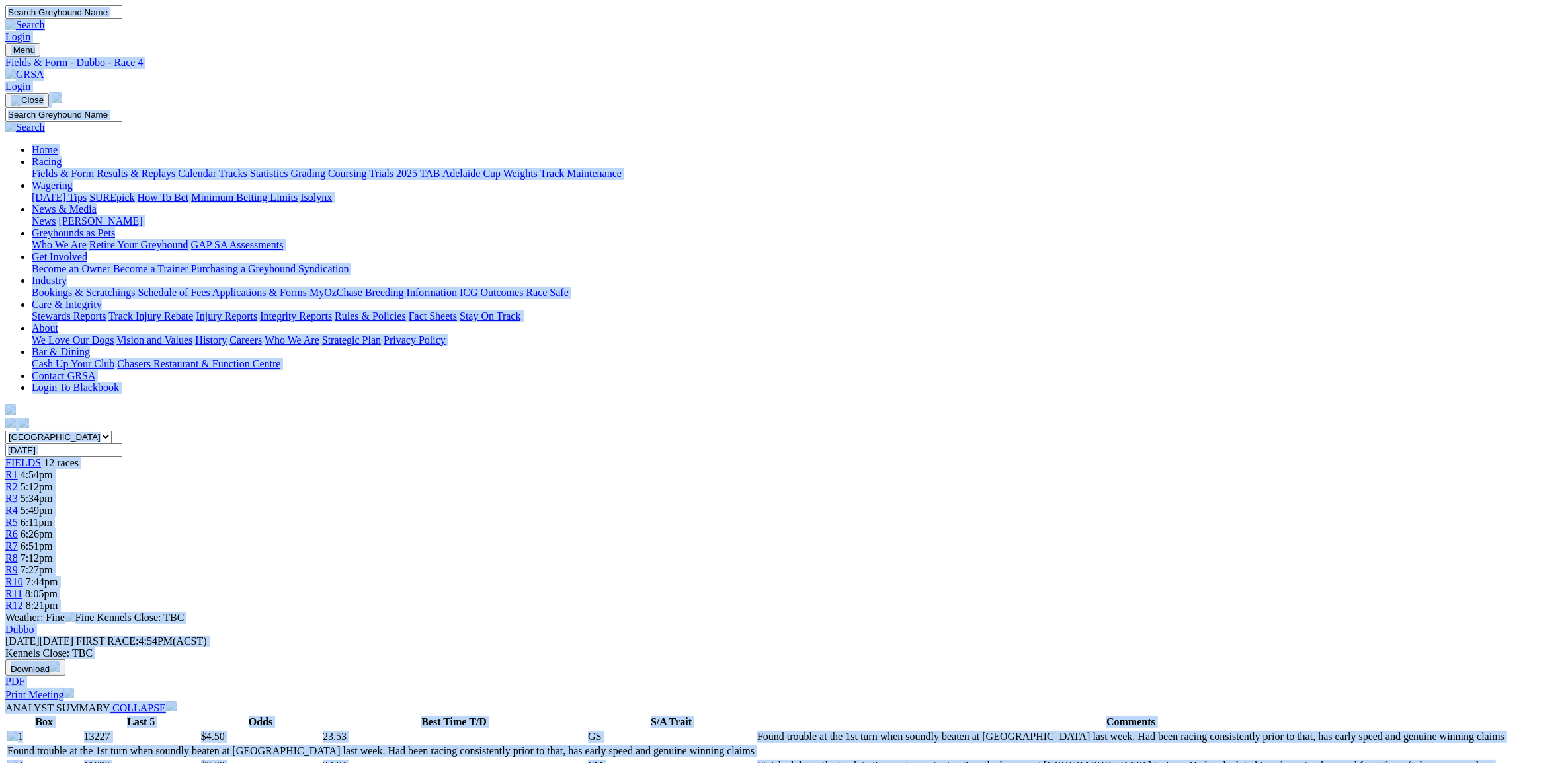
click at [18, 517] on link "R5" at bounding box center [11, 522] width 12 height 11
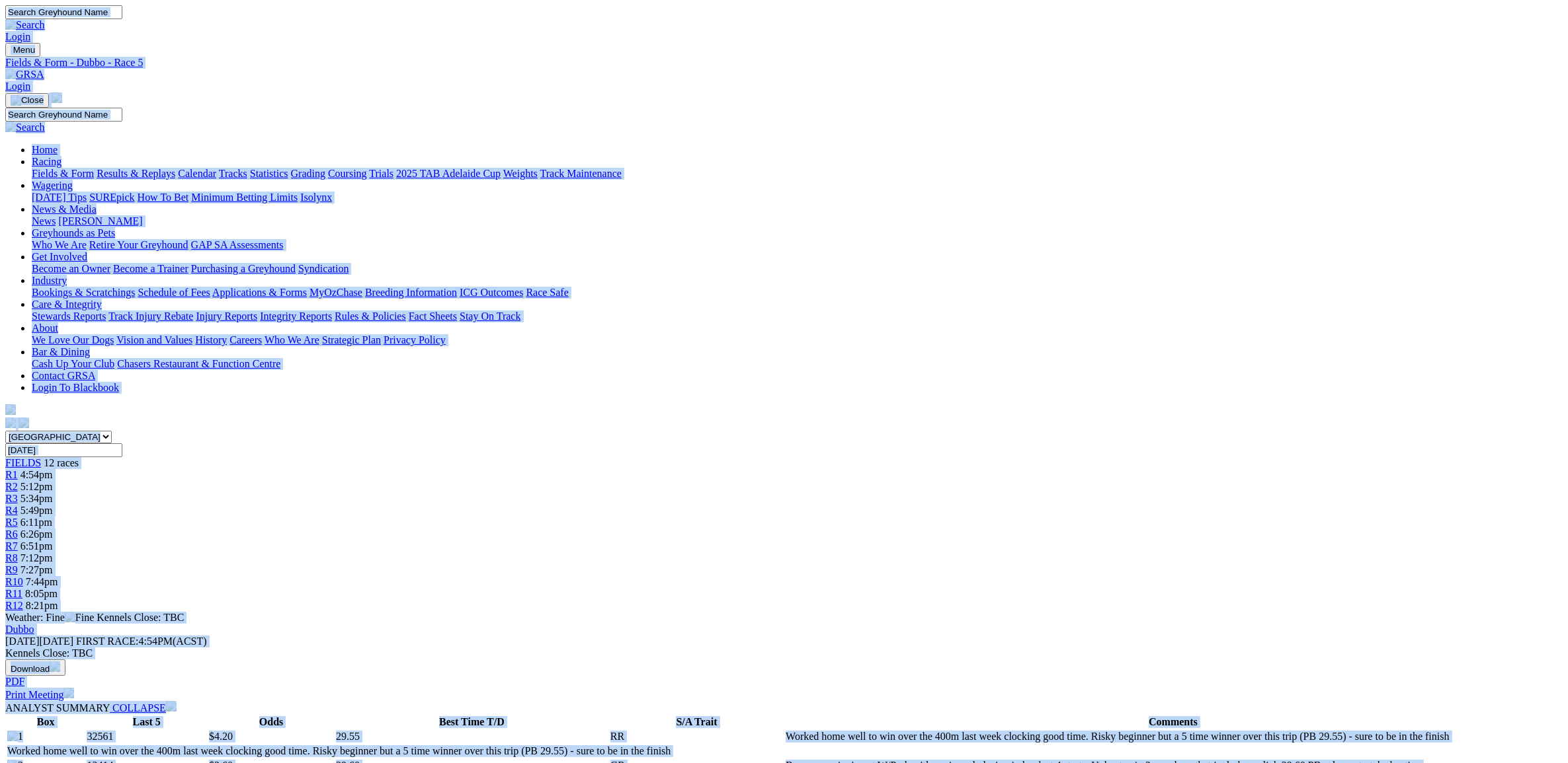
click at [53, 541] on span "6:51pm" at bounding box center [37, 547] width 32 height 11
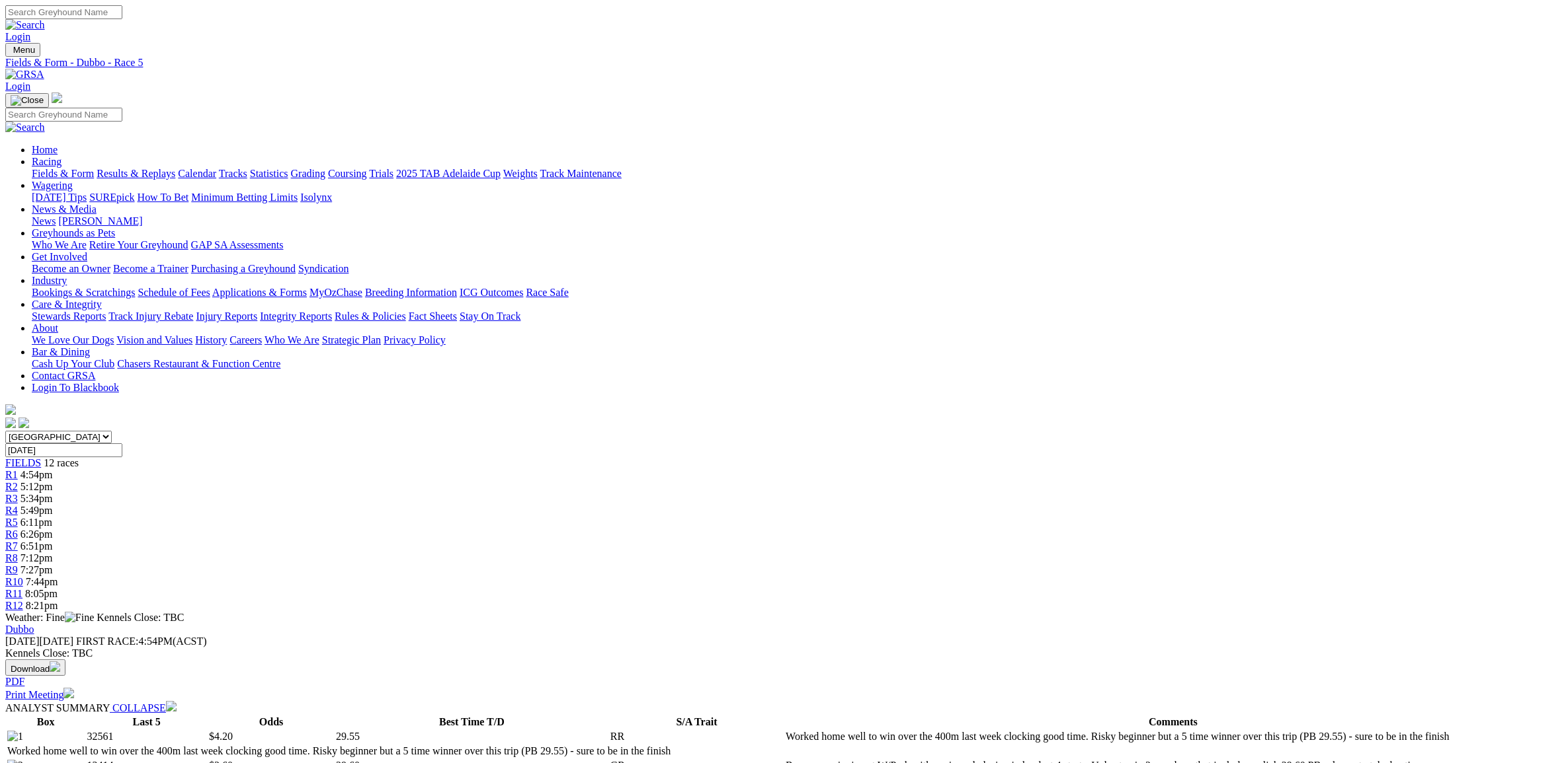
click at [53, 541] on span "6:51pm" at bounding box center [37, 547] width 32 height 11
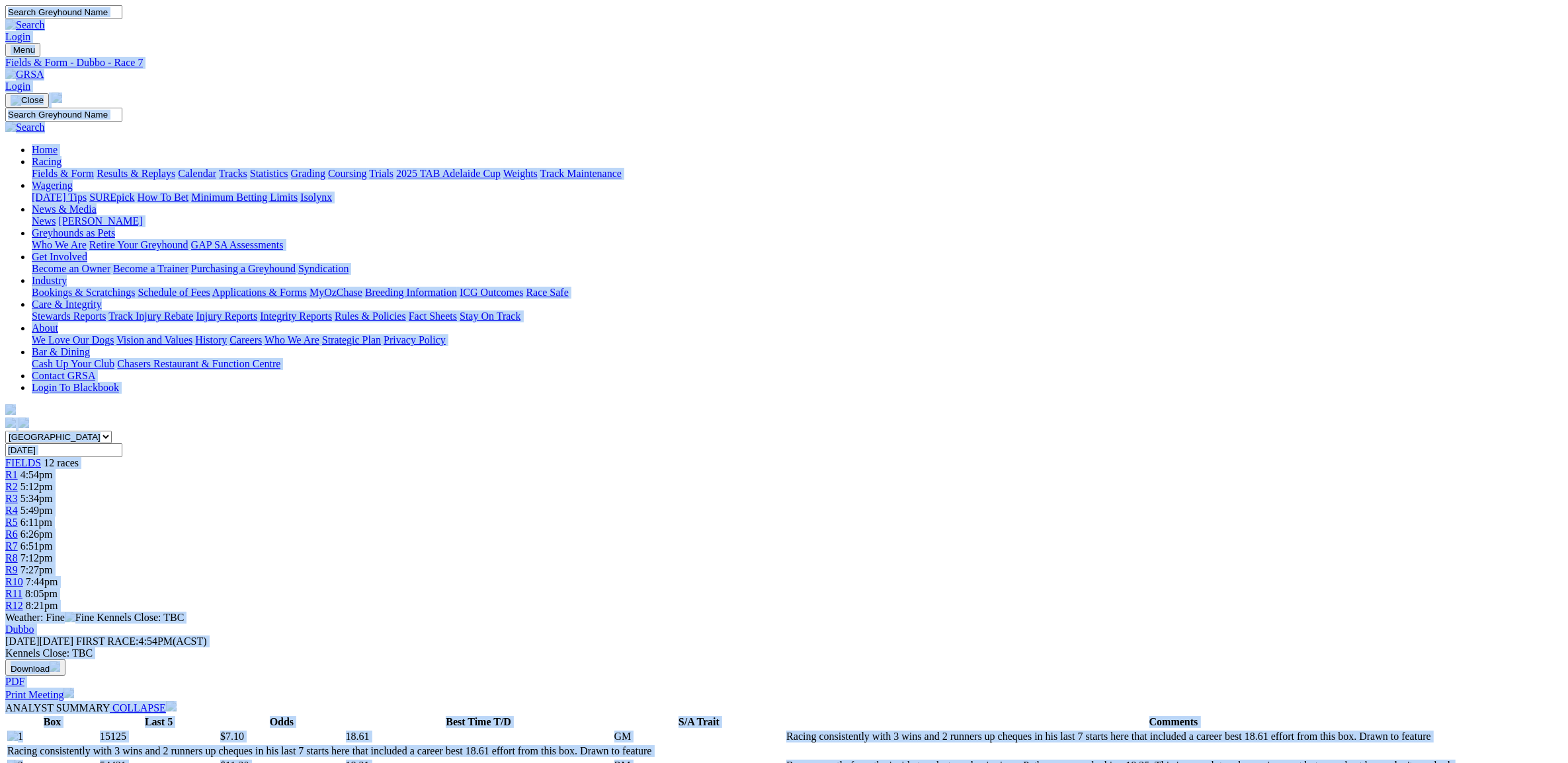
click at [53, 552] on span "7:12pm" at bounding box center [37, 558] width 32 height 11
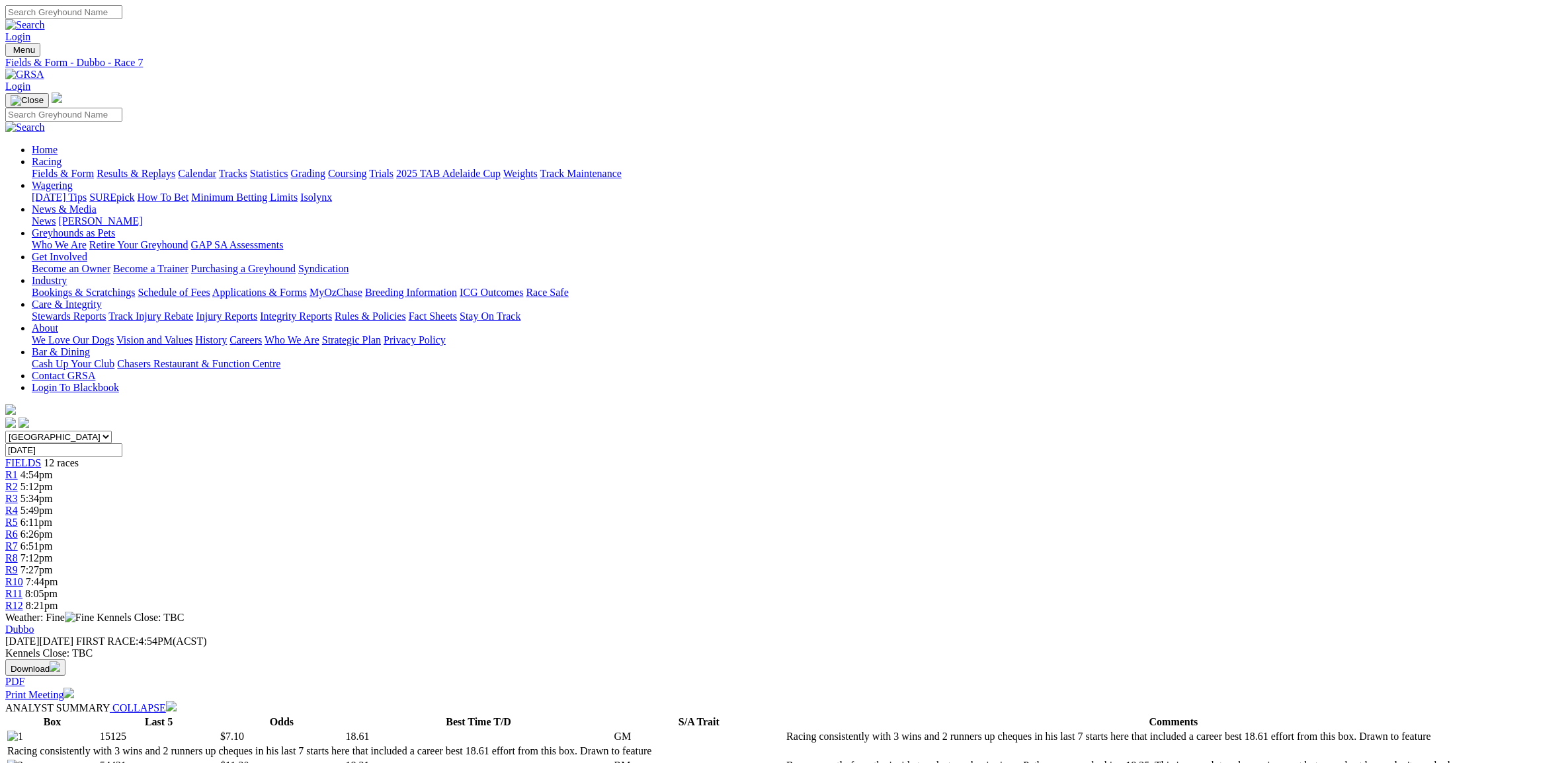
click at [53, 552] on span "7:12pm" at bounding box center [37, 558] width 32 height 11
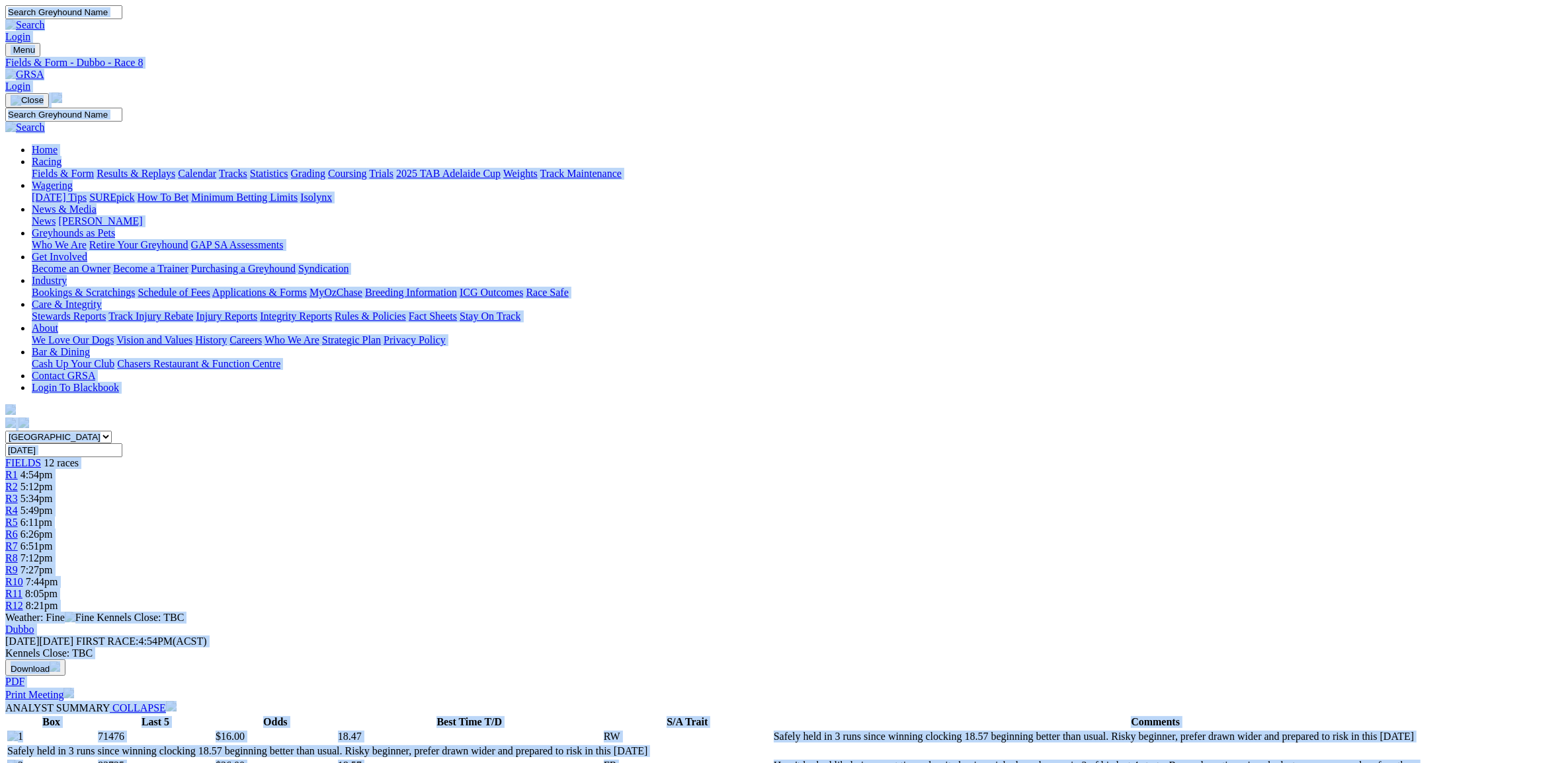
click at [53, 564] on span "7:27pm" at bounding box center [37, 570] width 32 height 11
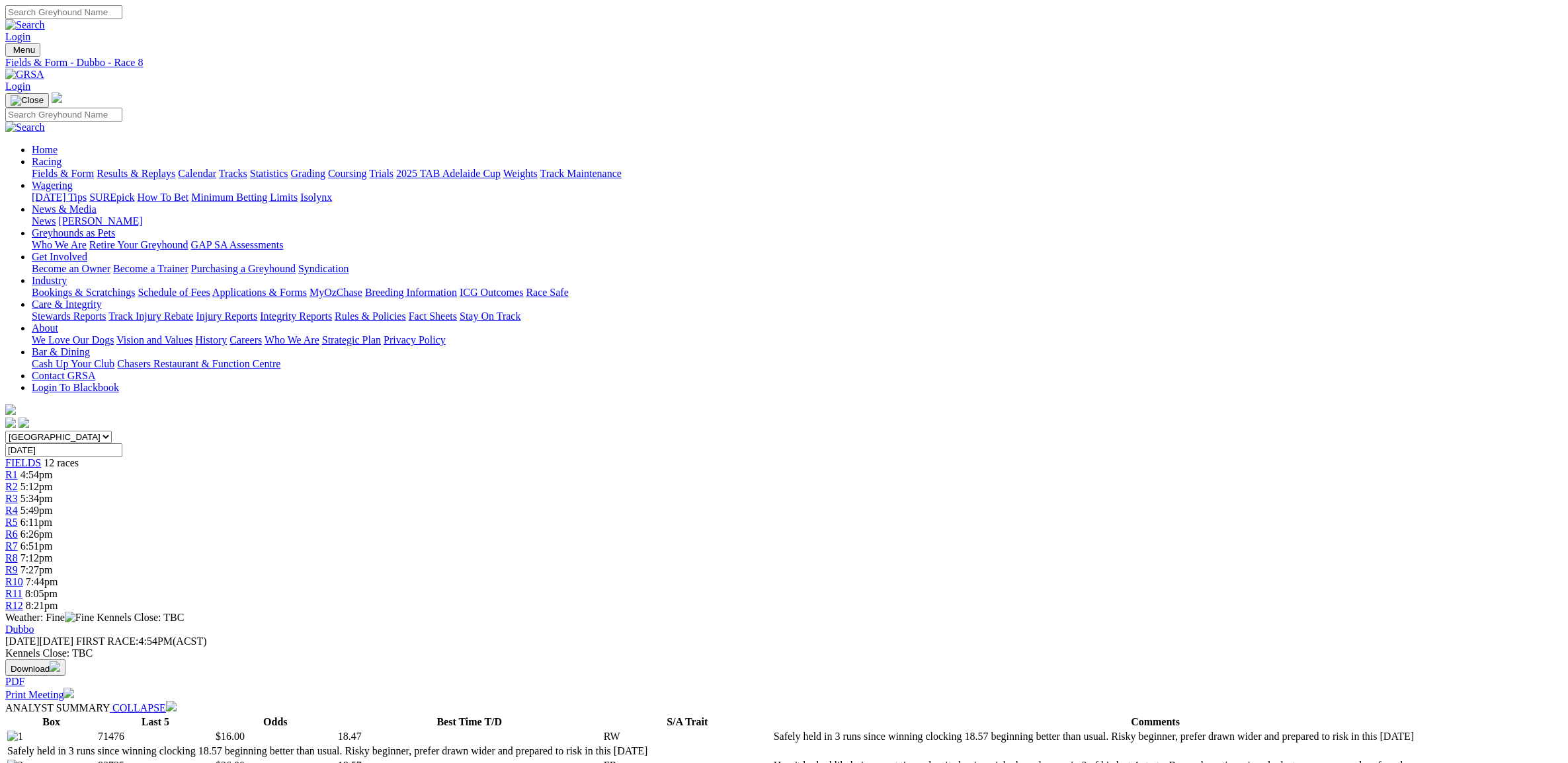
click at [53, 564] on span "7:27pm" at bounding box center [37, 570] width 32 height 11
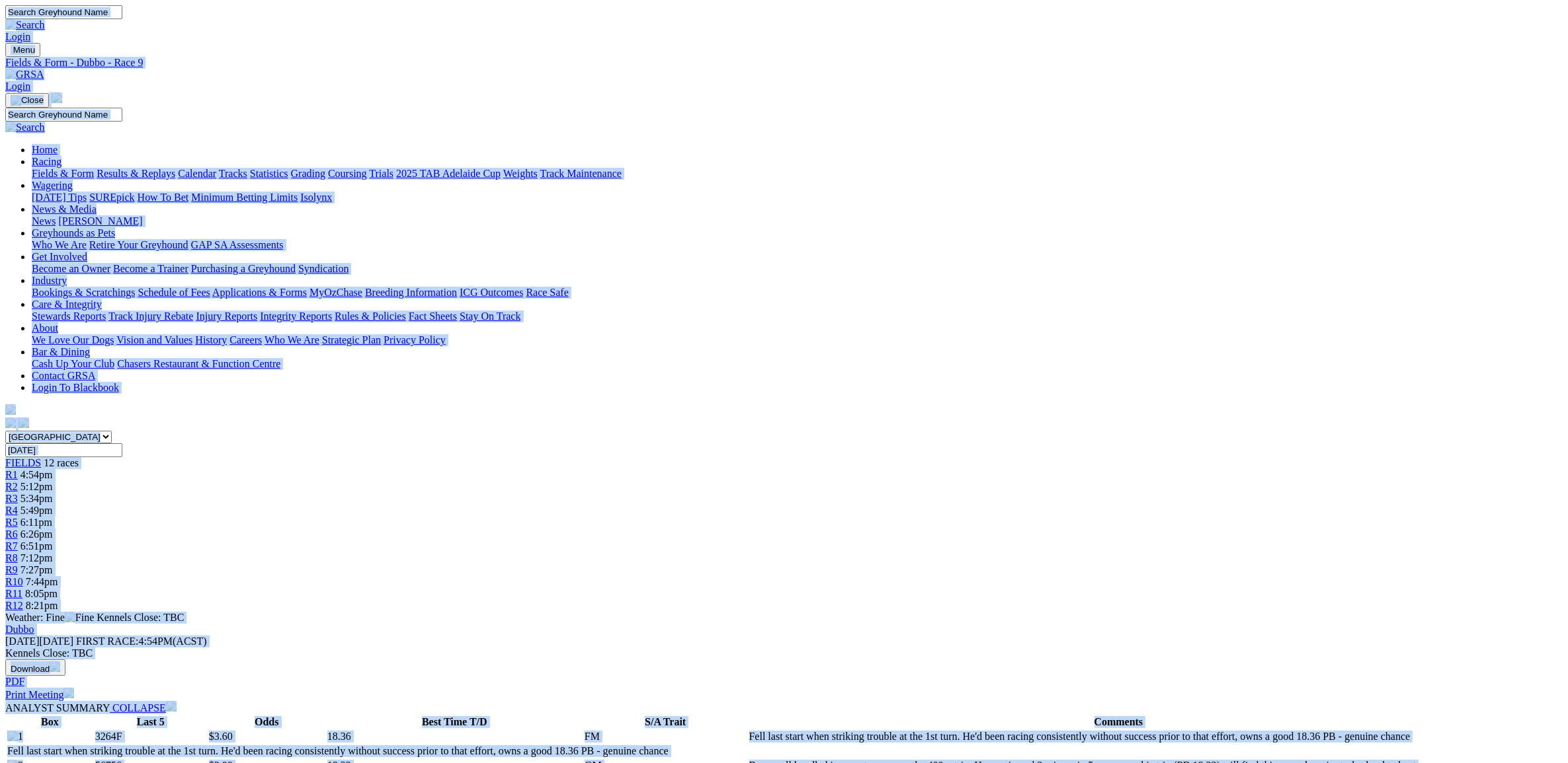
click at [1042, 577] on div "R10 7:44pm" at bounding box center [784, 582] width 1557 height 12
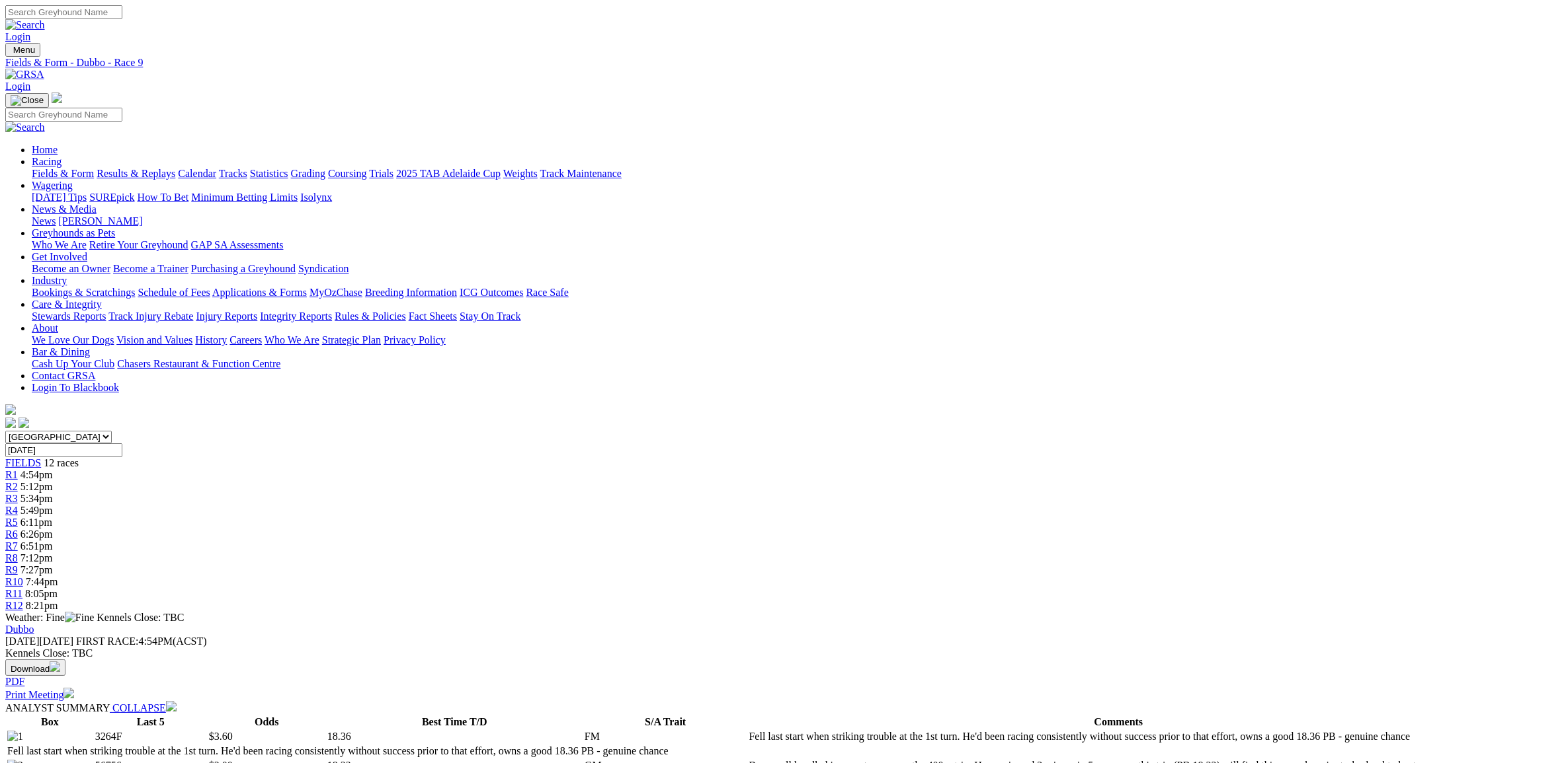
click at [1042, 577] on div "R10 7:44pm" at bounding box center [784, 582] width 1557 height 12
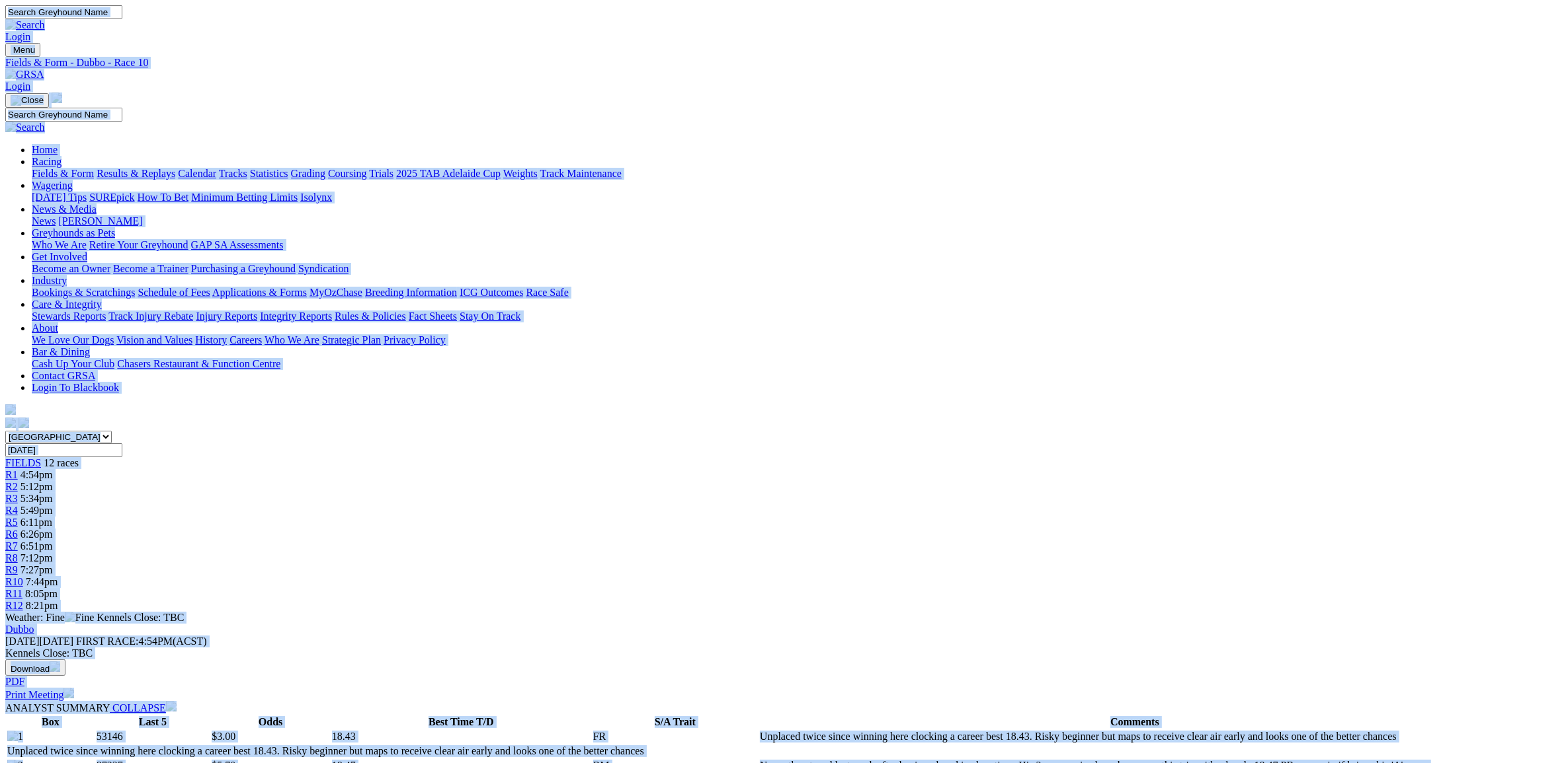
copy body "Login Menu Fields & Form - Dubbo - Race 10 Login Home Racing Fields & Form Resu…"
click at [58, 588] on span "8:05pm" at bounding box center [41, 594] width 32 height 11
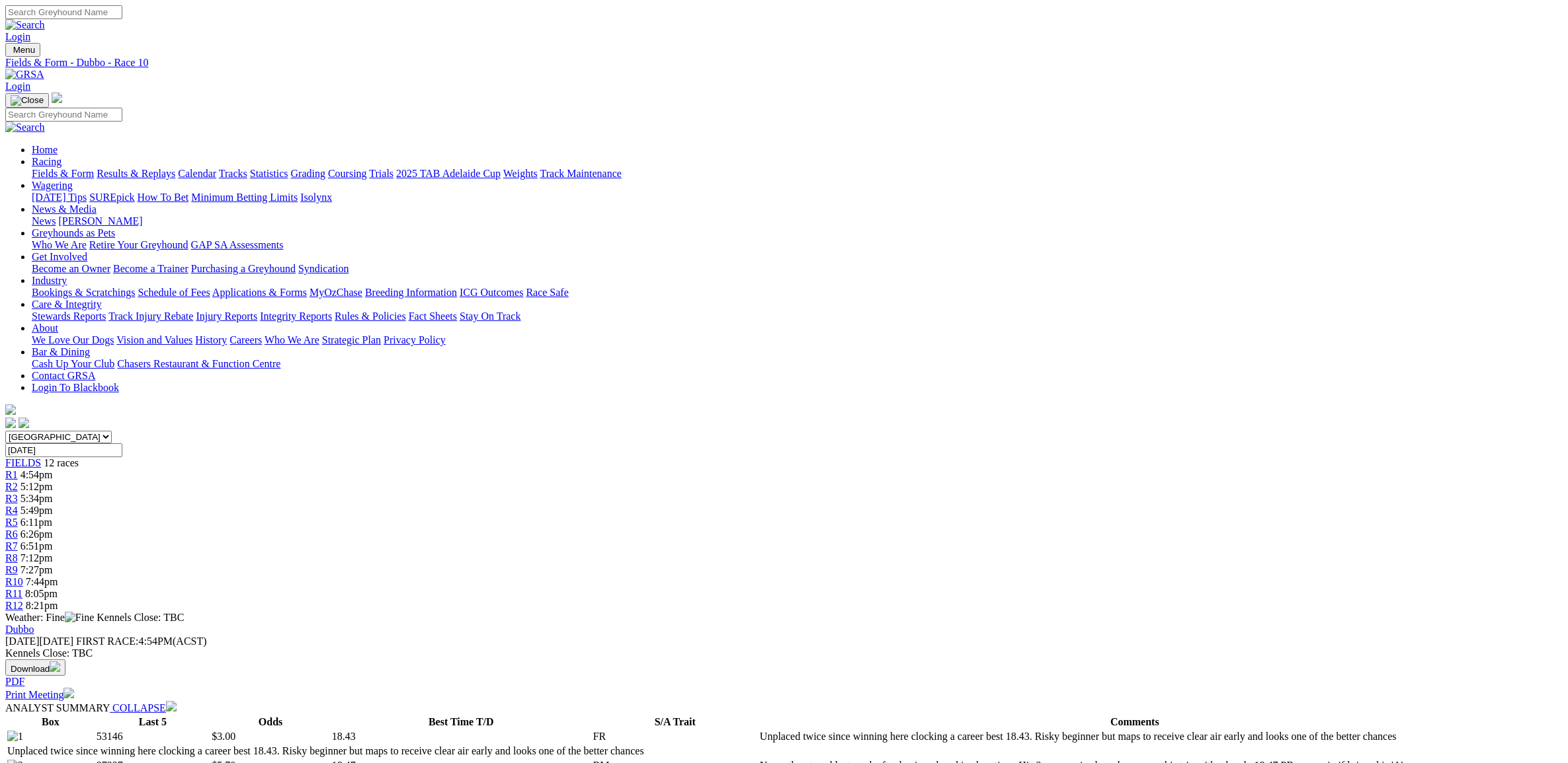
click at [58, 588] on span "8:05pm" at bounding box center [41, 594] width 32 height 11
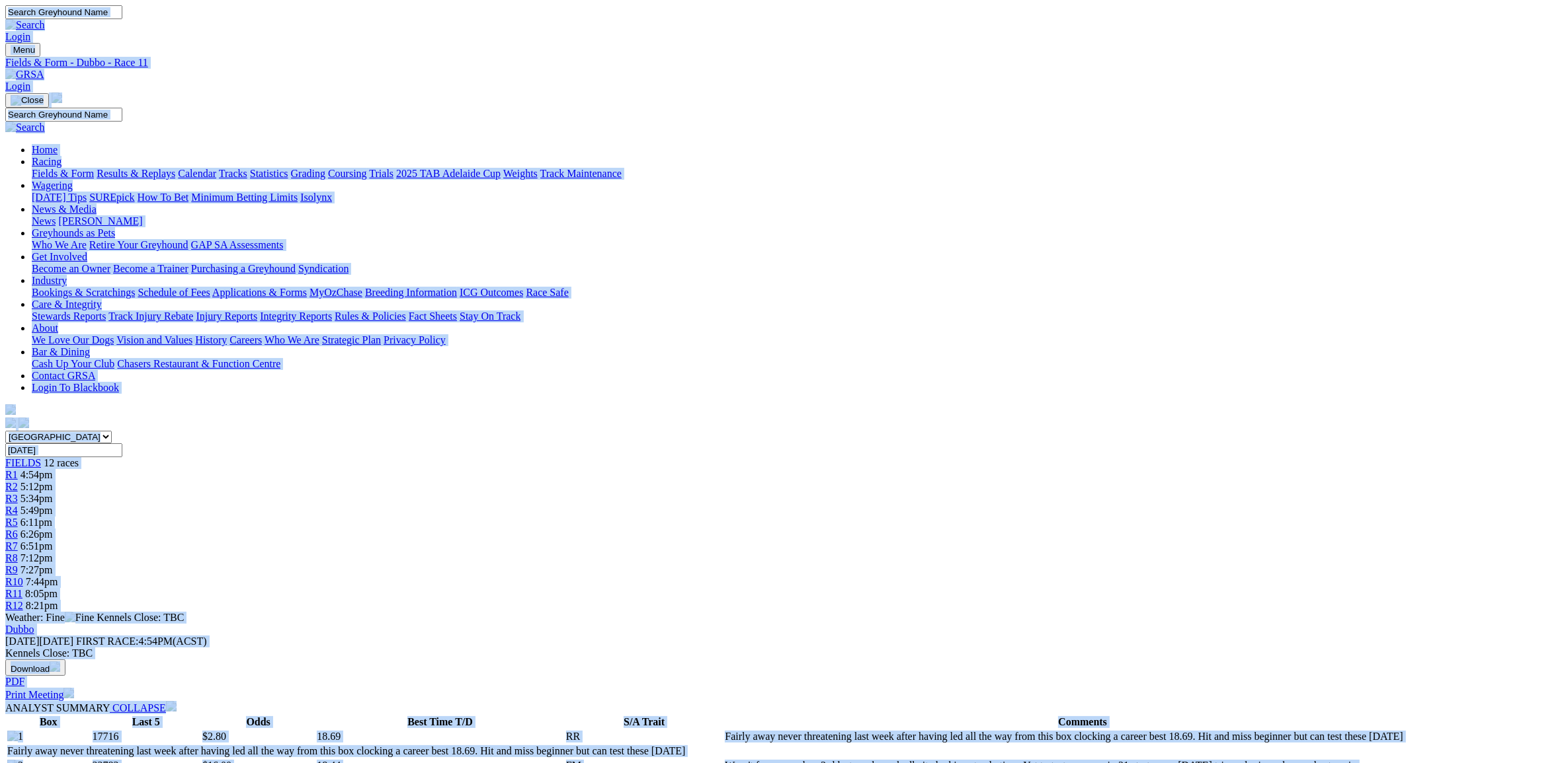
copy body "Login Menu Fields & Form - Dubbo - Race 11 Login Home Racing Fields & Form Resu…"
click at [58, 600] on span "8:21pm" at bounding box center [42, 606] width 32 height 11
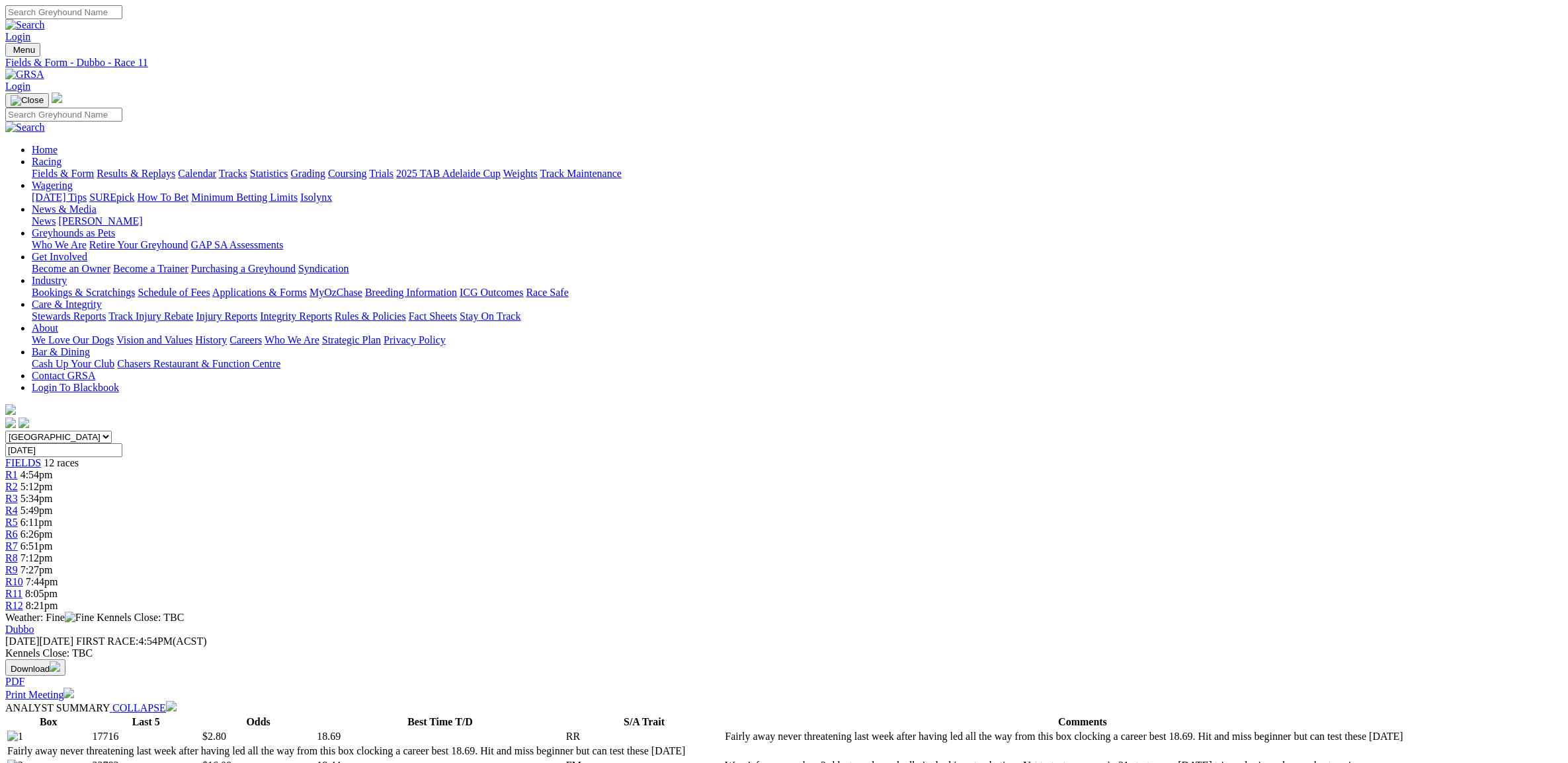
click at [58, 600] on span "8:21pm" at bounding box center [42, 606] width 32 height 11
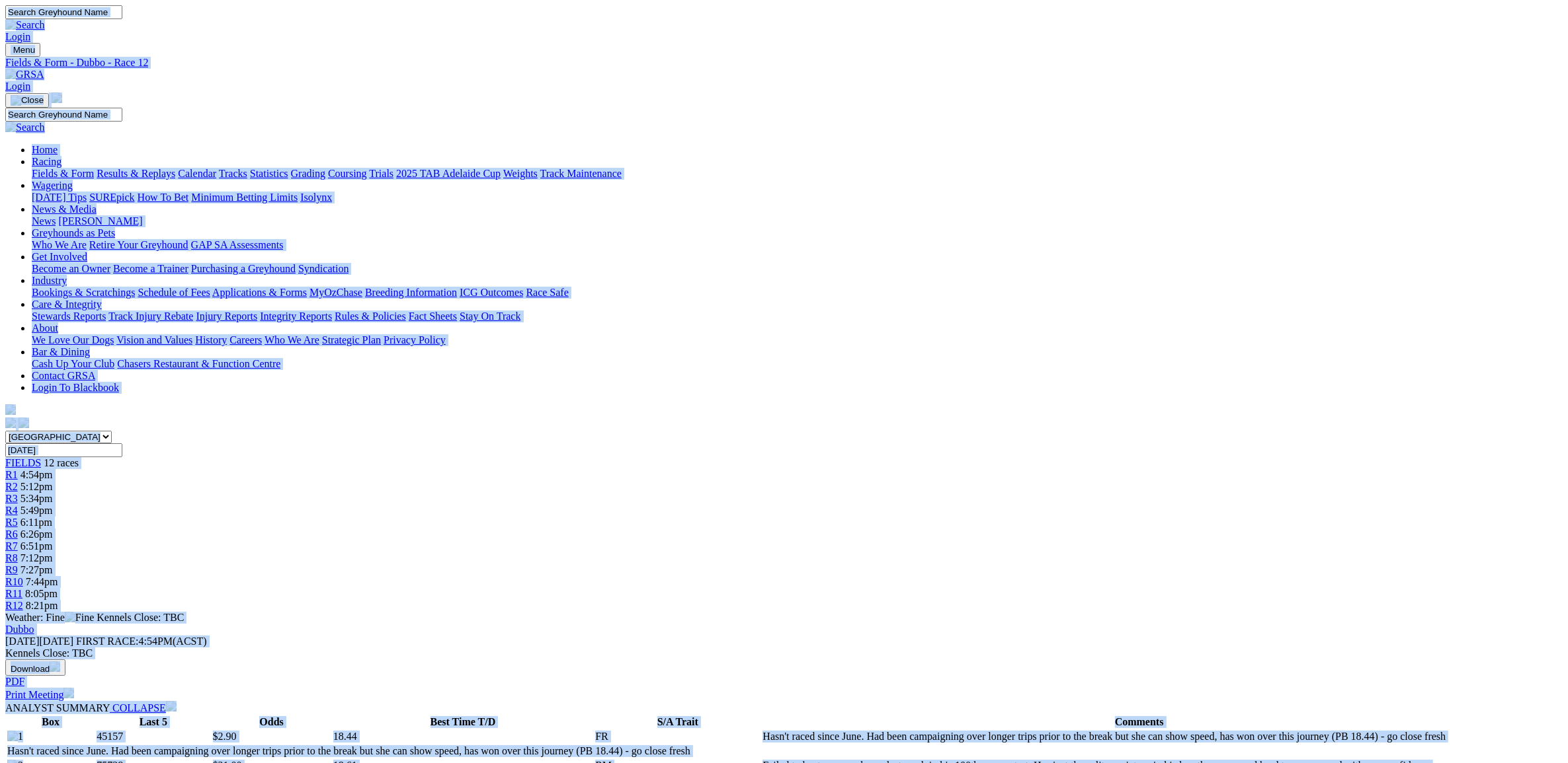
click at [112, 431] on select "[GEOGRAPHIC_DATA] [GEOGRAPHIC_DATA] [GEOGRAPHIC_DATA] [GEOGRAPHIC_DATA] [GEOGRA…" at bounding box center [58, 436] width 106 height 12
select select "SA"
click at [112, 431] on select "[GEOGRAPHIC_DATA] [GEOGRAPHIC_DATA] [GEOGRAPHIC_DATA] [GEOGRAPHIC_DATA] [GEOGRA…" at bounding box center [58, 436] width 106 height 12
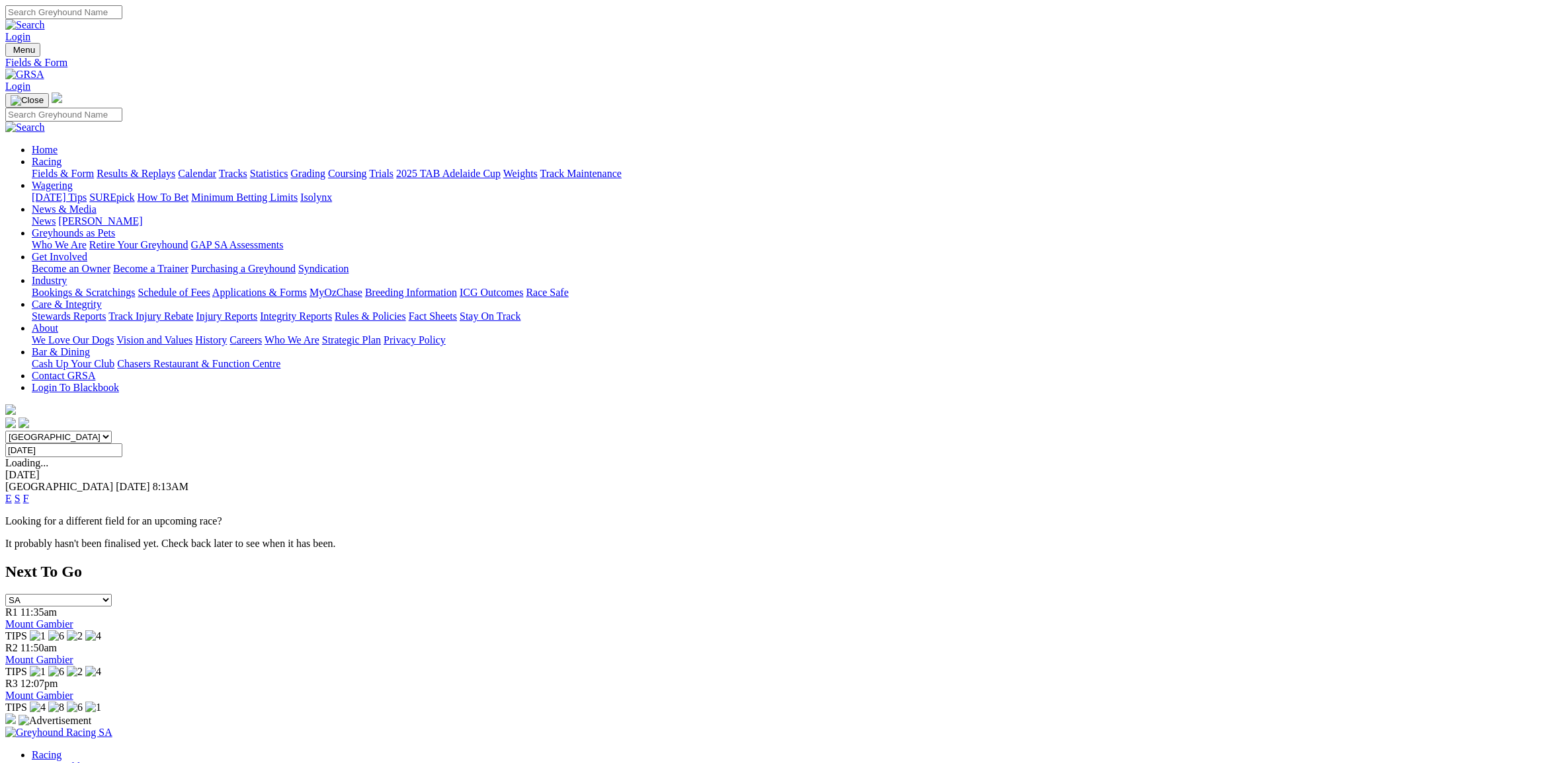
click at [112, 431] on select "[GEOGRAPHIC_DATA] [GEOGRAPHIC_DATA] [GEOGRAPHIC_DATA] [GEOGRAPHIC_DATA] [GEOGRA…" at bounding box center [58, 436] width 106 height 12
select select "[GEOGRAPHIC_DATA]"
click at [112, 431] on select "[GEOGRAPHIC_DATA] [GEOGRAPHIC_DATA] [GEOGRAPHIC_DATA] [GEOGRAPHIC_DATA] [GEOGRA…" at bounding box center [58, 436] width 106 height 12
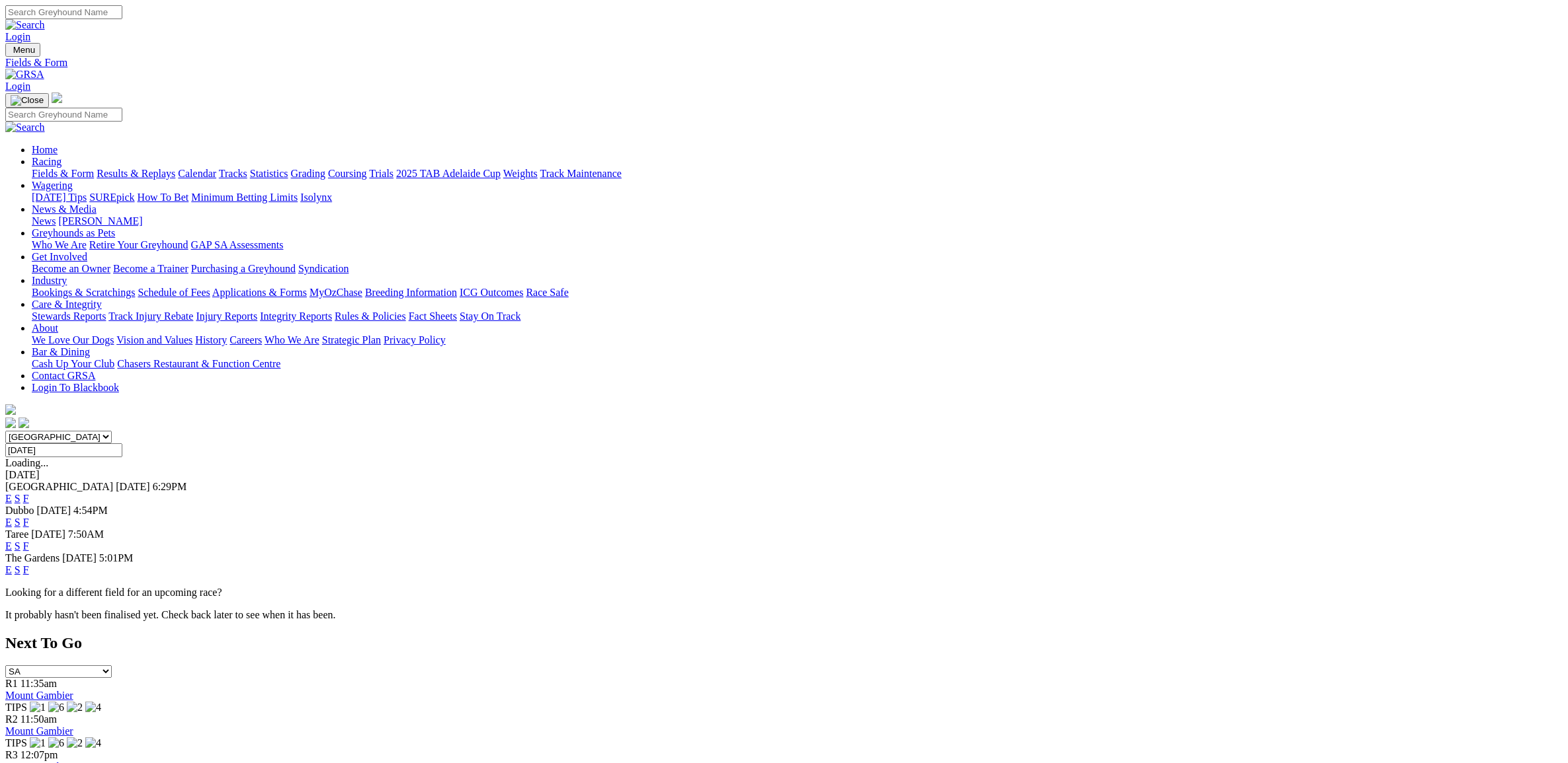
click at [12, 564] on link "E" at bounding box center [9, 570] width 6 height 11
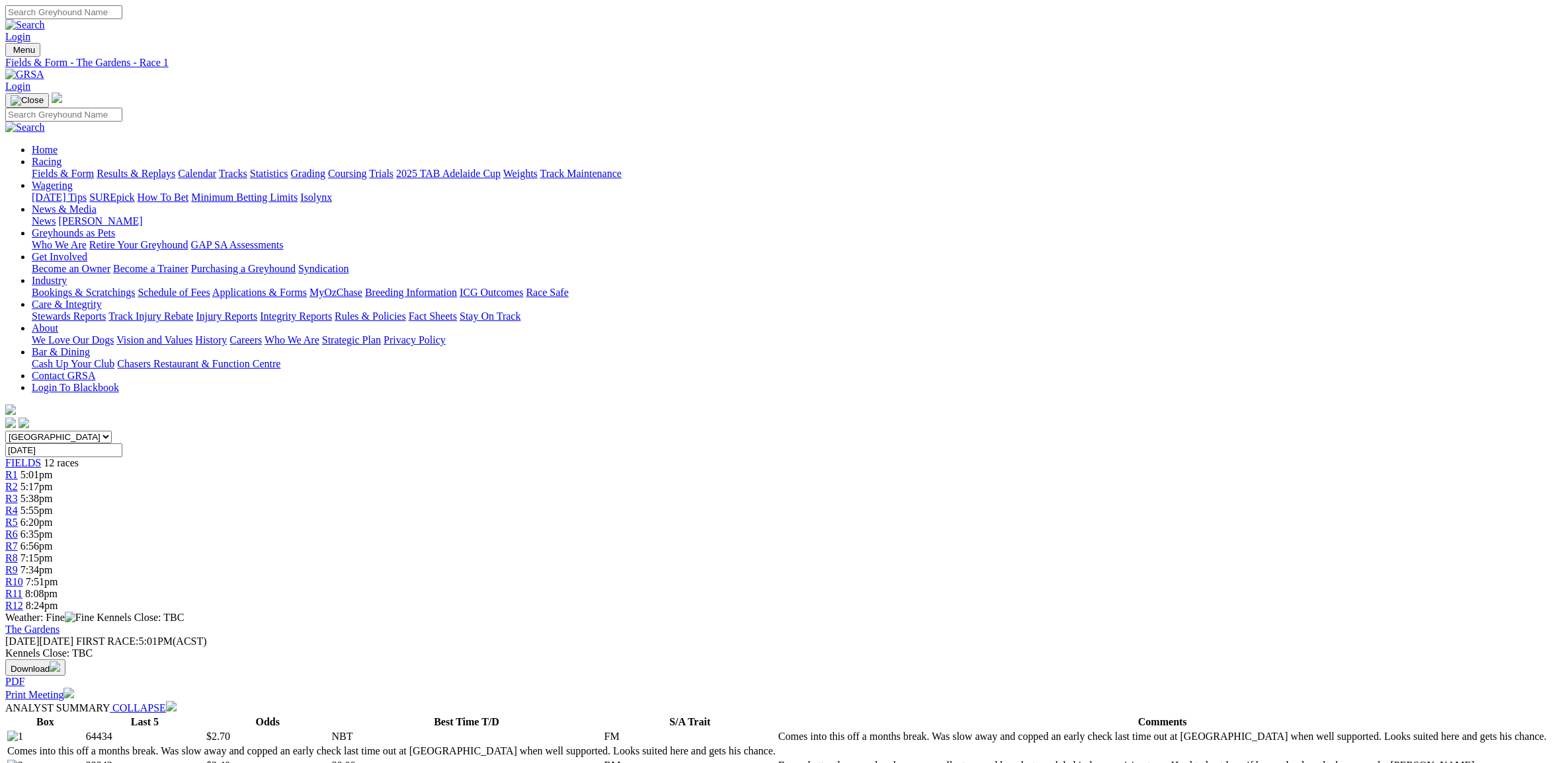
click at [112, 431] on select "[GEOGRAPHIC_DATA] [GEOGRAPHIC_DATA] [GEOGRAPHIC_DATA] [GEOGRAPHIC_DATA] [GEOGRA…" at bounding box center [58, 436] width 106 height 12
select select "QLD"
click at [112, 431] on select "South Australia New South Wales Northern Territory Queensland Tasmania Victoria…" at bounding box center [58, 436] width 106 height 12
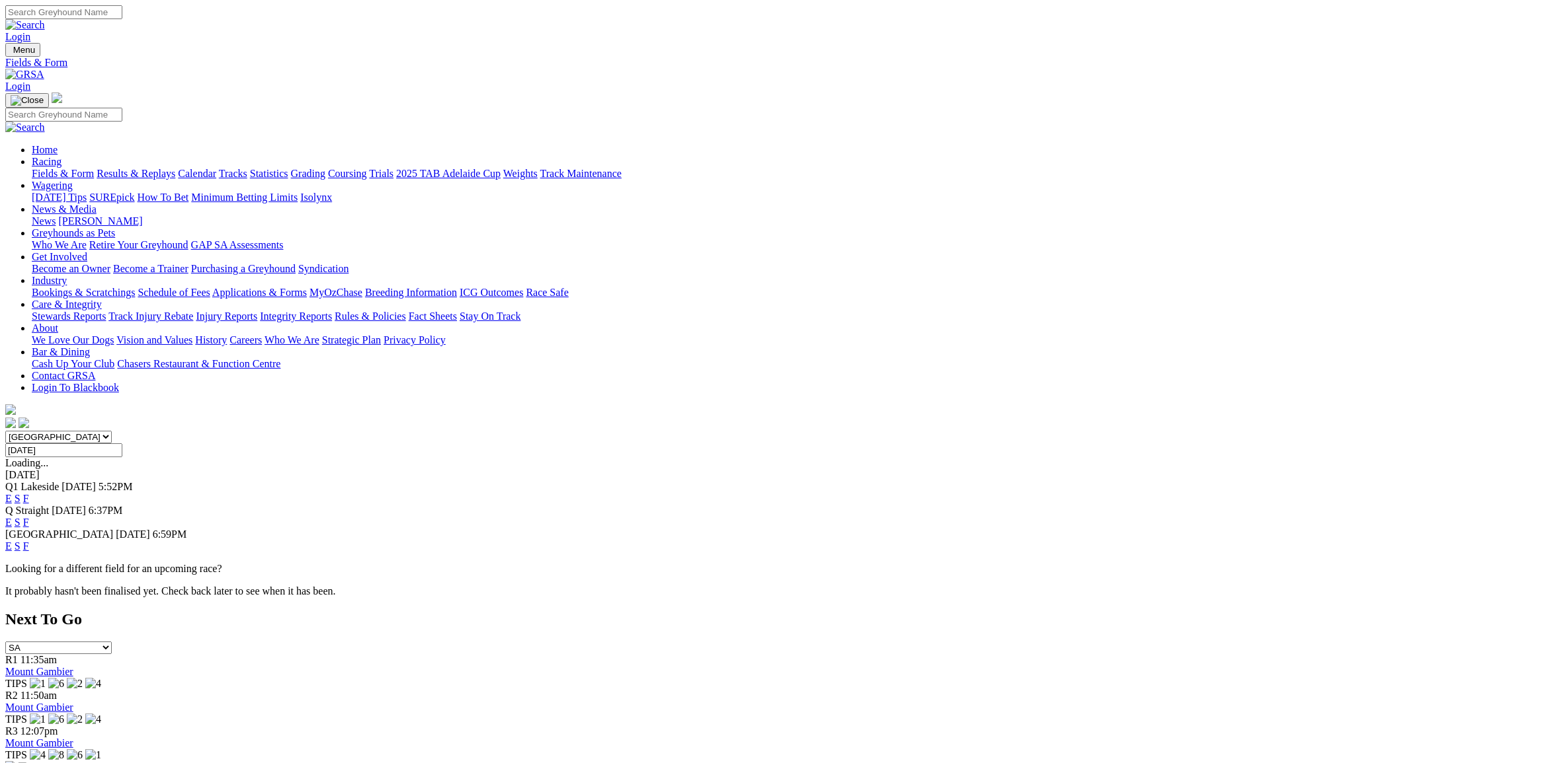
click at [112, 431] on select "[GEOGRAPHIC_DATA] [GEOGRAPHIC_DATA] [GEOGRAPHIC_DATA] [GEOGRAPHIC_DATA] [GEOGRA…" at bounding box center [58, 436] width 106 height 12
select select "[GEOGRAPHIC_DATA]"
click at [112, 431] on select "[GEOGRAPHIC_DATA] [GEOGRAPHIC_DATA] [GEOGRAPHIC_DATA] [GEOGRAPHIC_DATA] [GEOGRA…" at bounding box center [58, 436] width 106 height 12
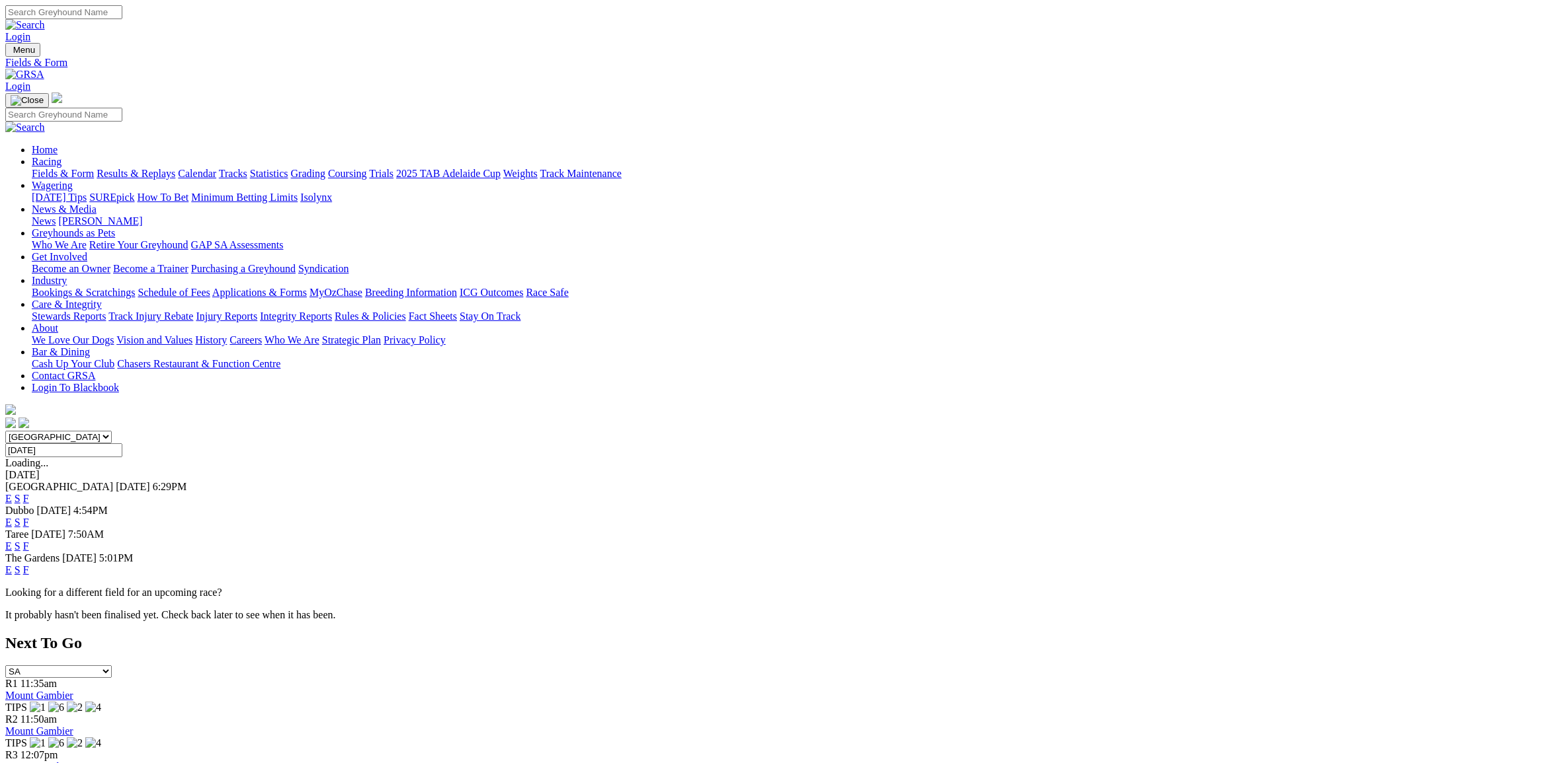
click at [12, 564] on link "E" at bounding box center [9, 570] width 6 height 11
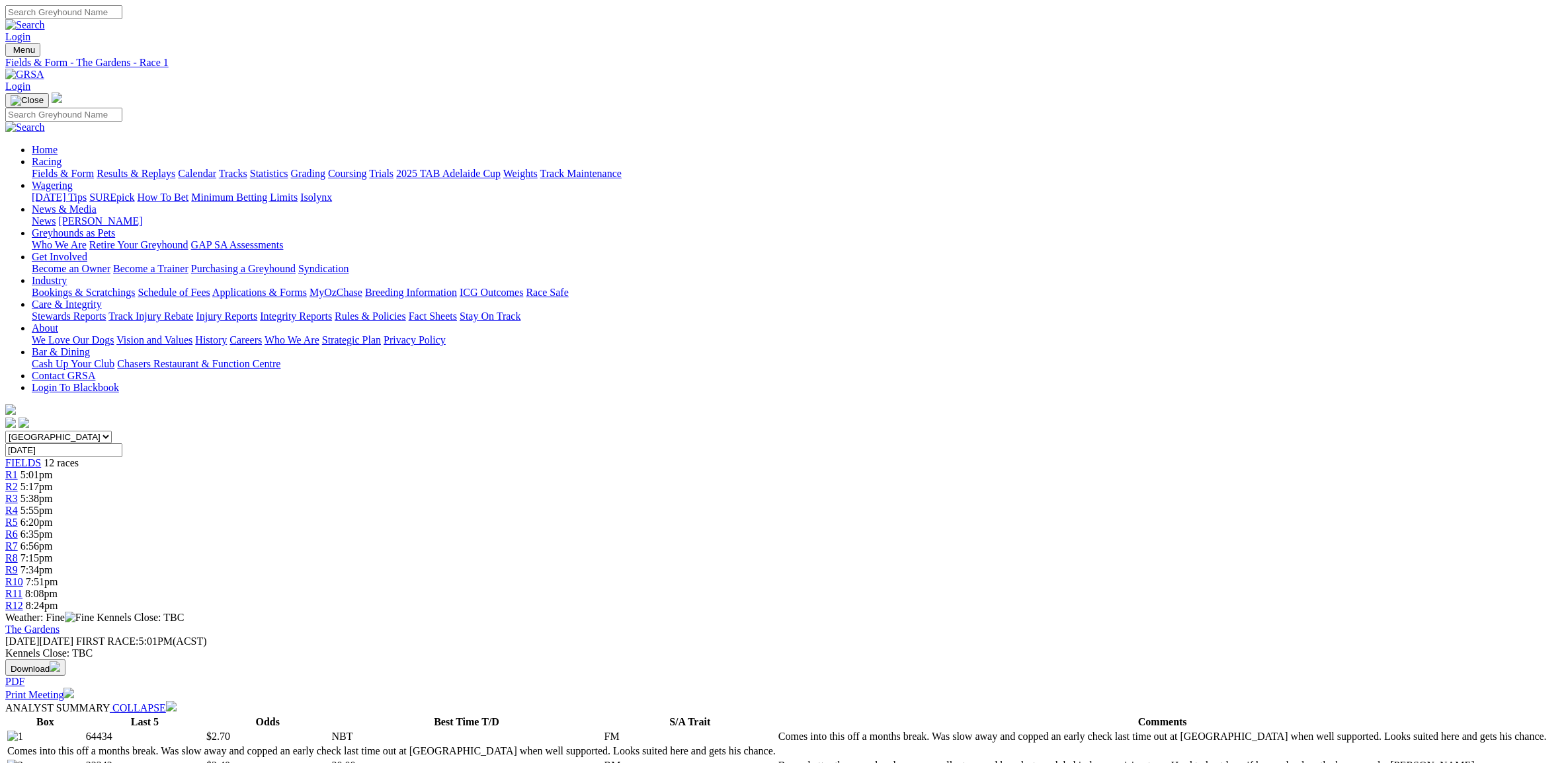
click at [603, 493] on div "R3 5:38pm" at bounding box center [784, 499] width 1557 height 12
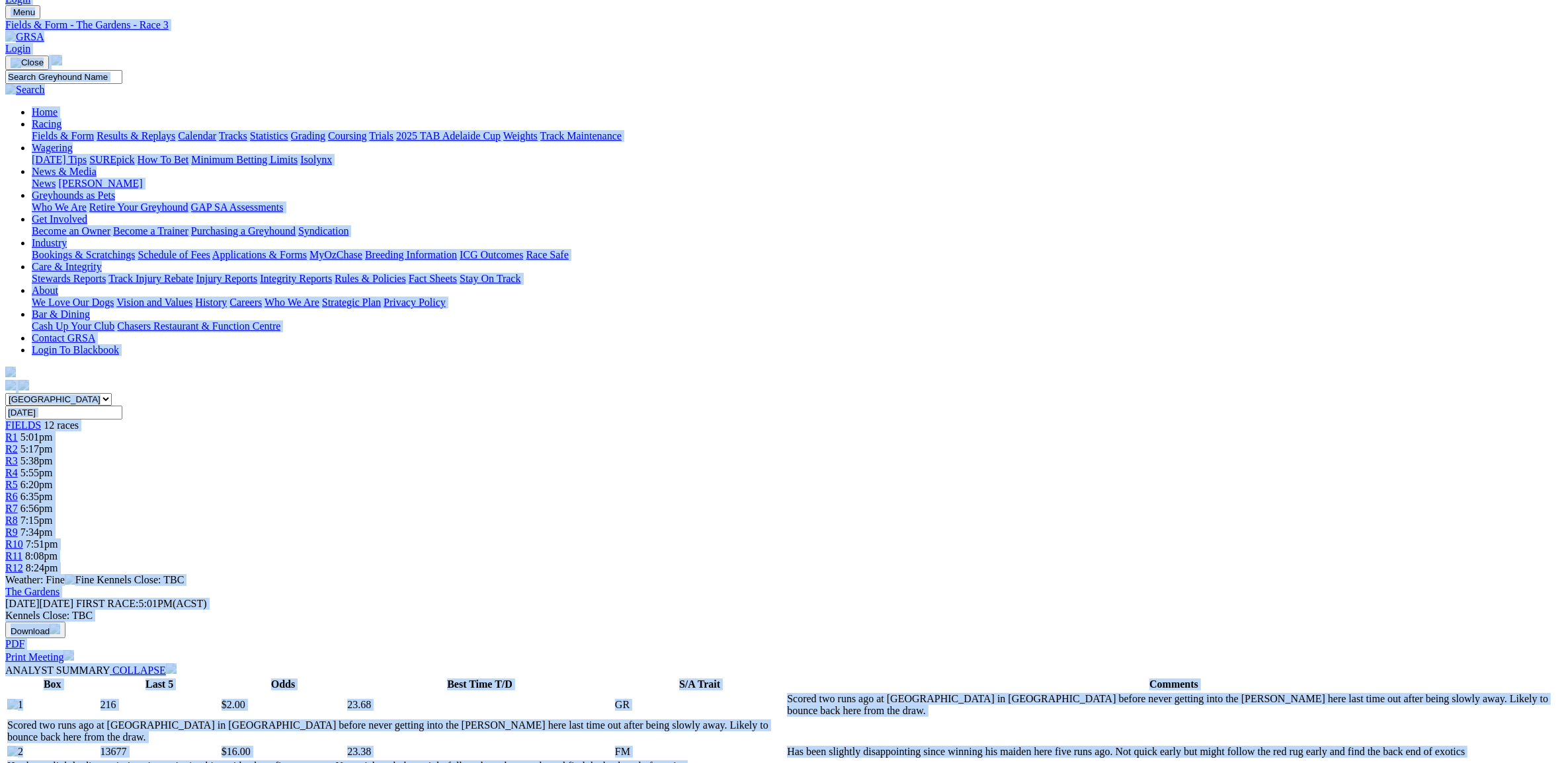
scroll to position [122, 0]
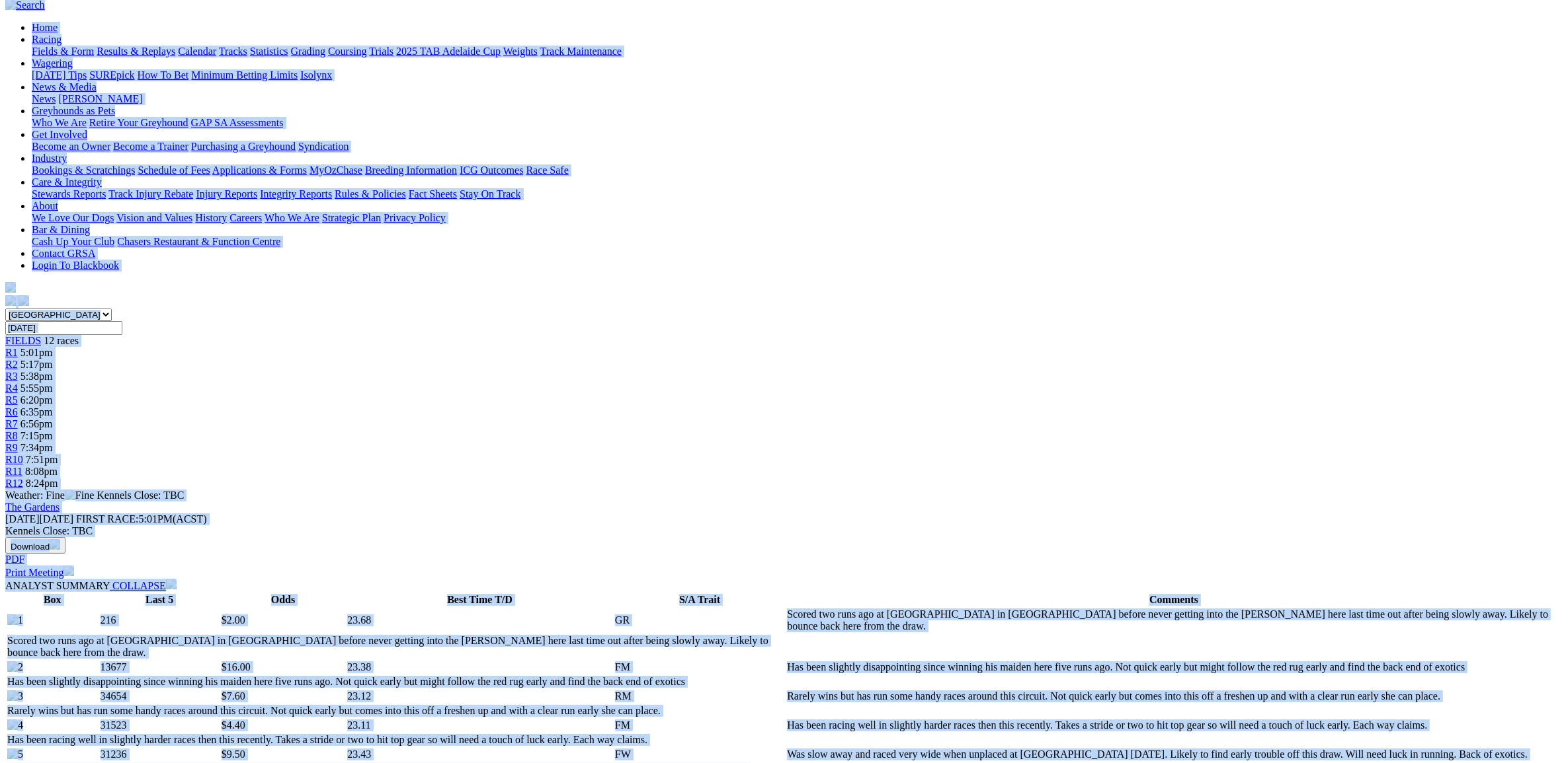
click at [18, 383] on span "R4" at bounding box center [11, 388] width 12 height 11
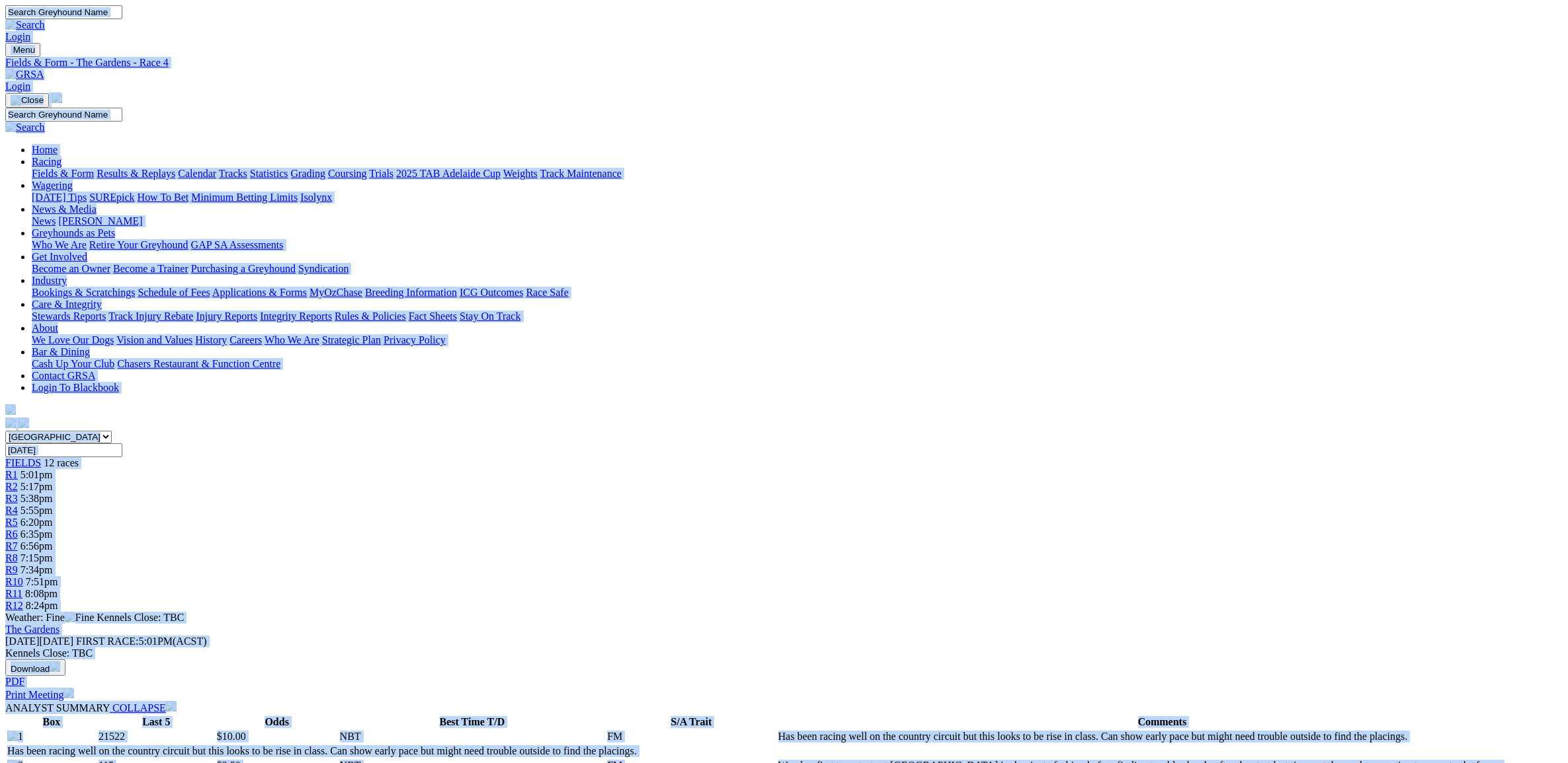
click at [58, 588] on span "8:08pm" at bounding box center [41, 594] width 32 height 11
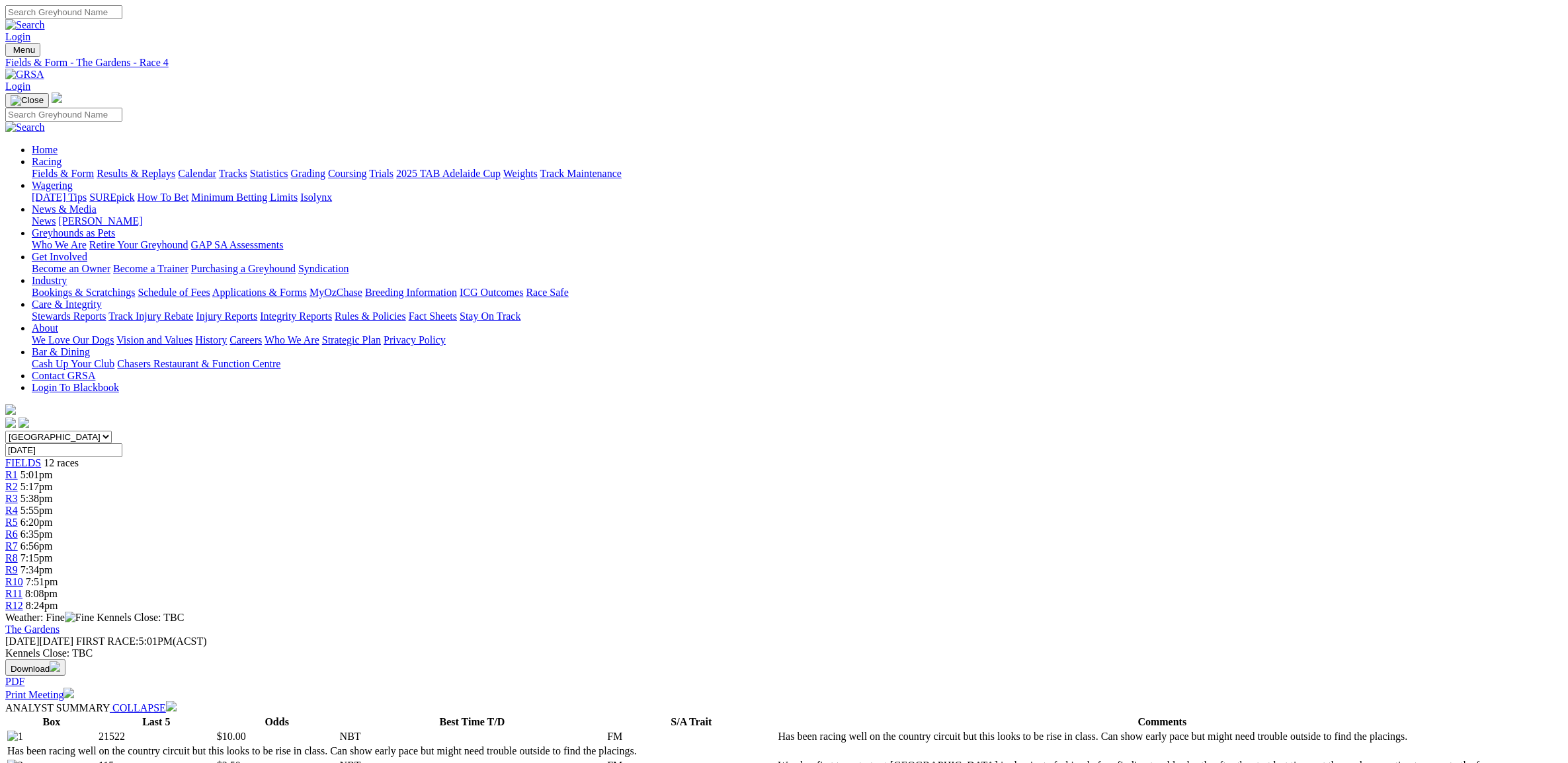
click at [58, 588] on span "8:08pm" at bounding box center [41, 594] width 32 height 11
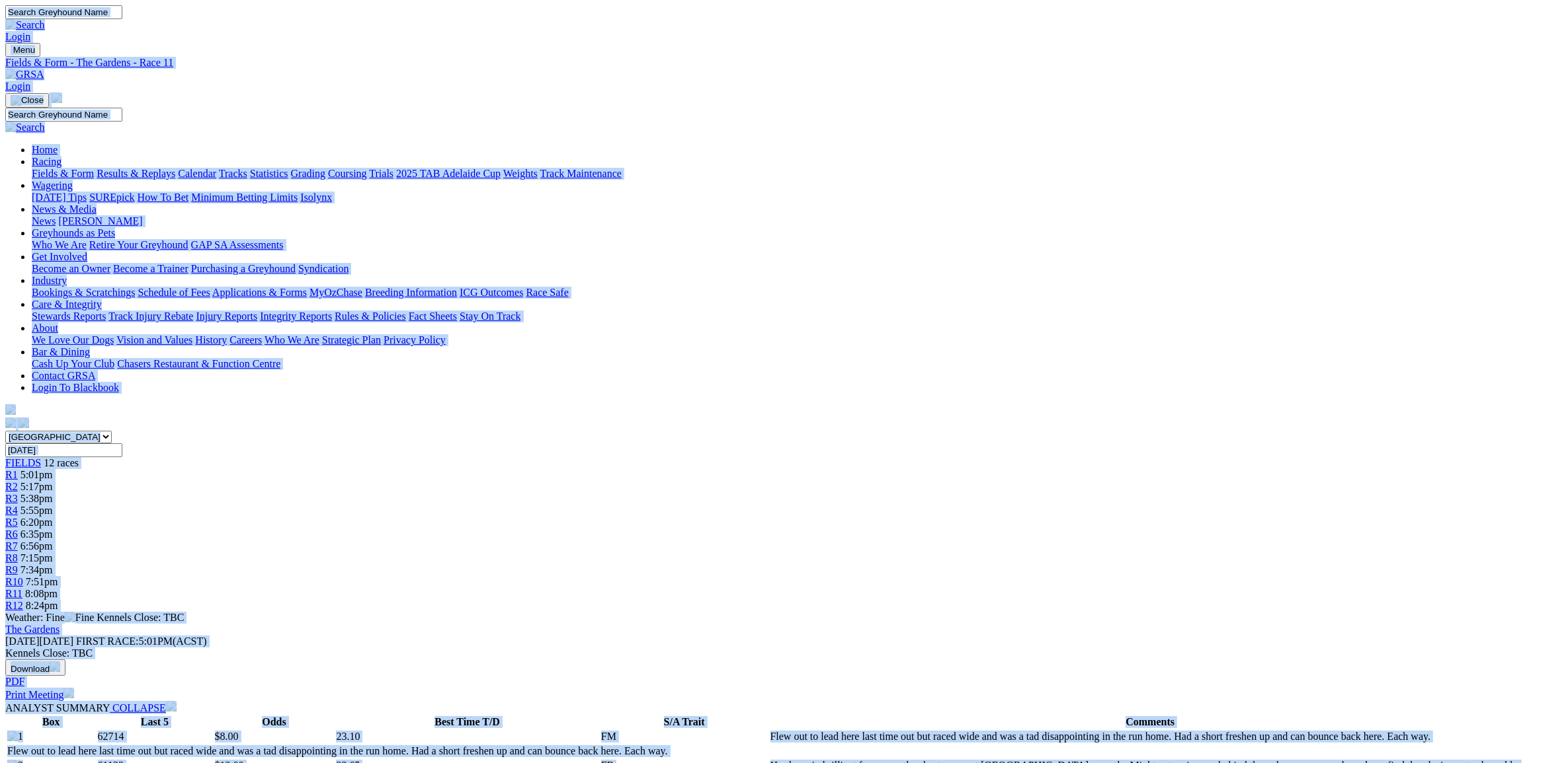
click at [58, 600] on span "8:24pm" at bounding box center [42, 606] width 32 height 11
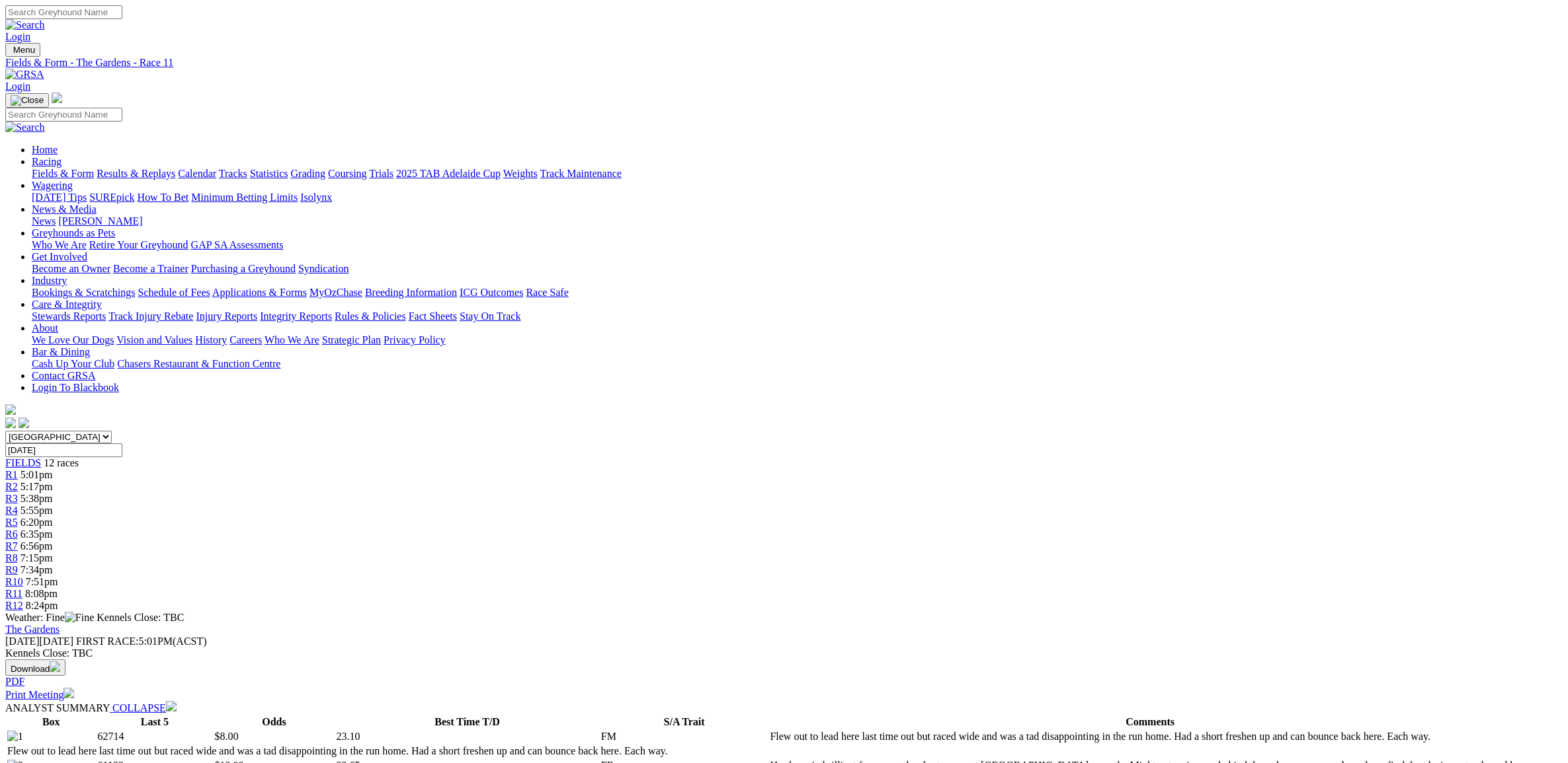
click at [58, 600] on span "8:24pm" at bounding box center [42, 606] width 32 height 11
